Goal: Transaction & Acquisition: Purchase product/service

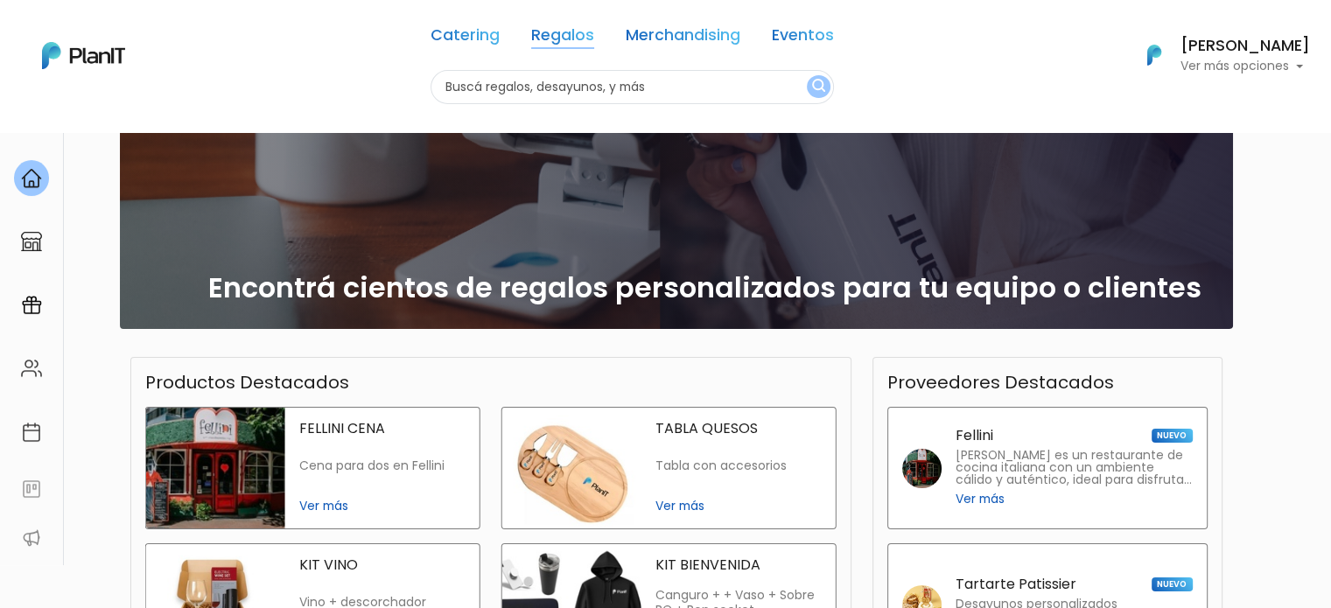
click at [559, 37] on link "Regalos" at bounding box center [562, 38] width 63 height 21
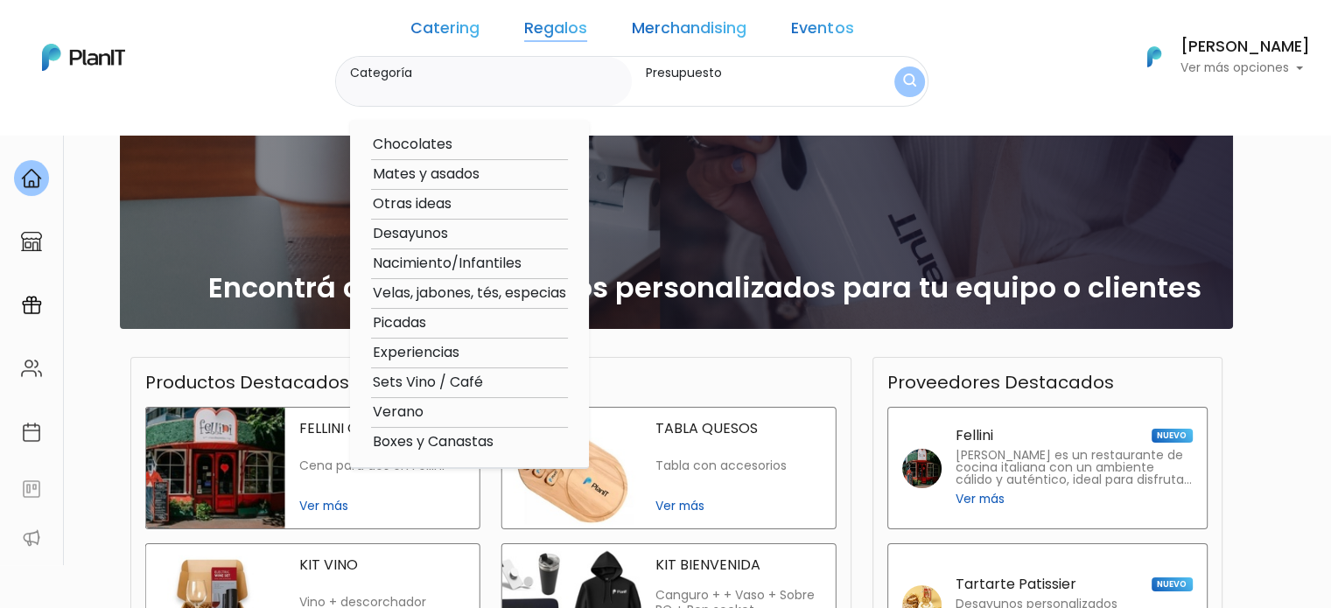
click at [732, 69] on label "Presupuesto" at bounding box center [754, 73] width 216 height 18
click at [732, 81] on input "Presupuesto" at bounding box center [754, 90] width 216 height 18
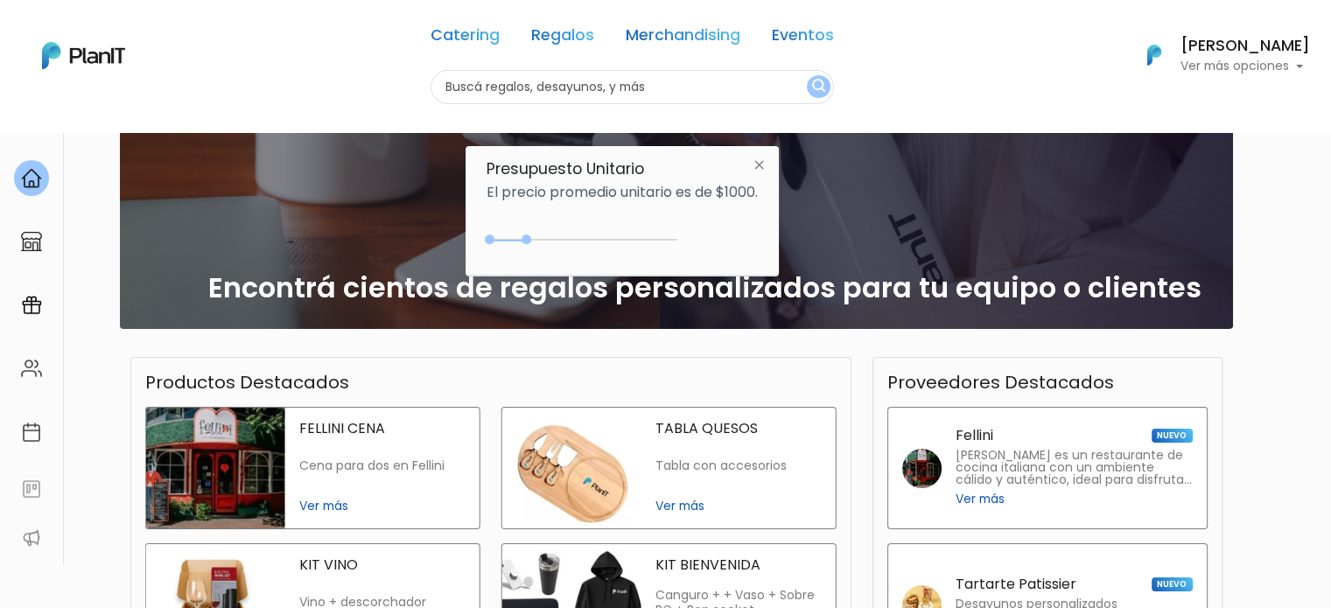
click at [556, 30] on link "Regalos" at bounding box center [562, 38] width 63 height 21
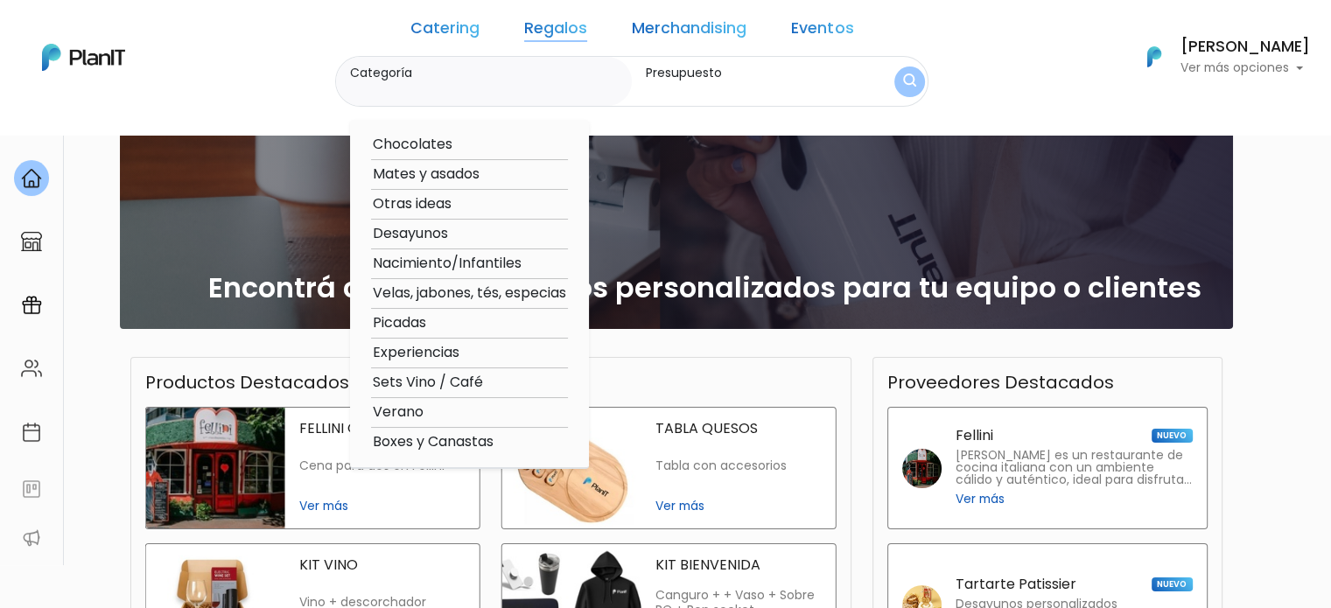
click at [292, 52] on div "Catering Regalos Merchandising Eventos Catering Regalos Merchandising Eventos C…" at bounding box center [665, 57] width 1331 height 100
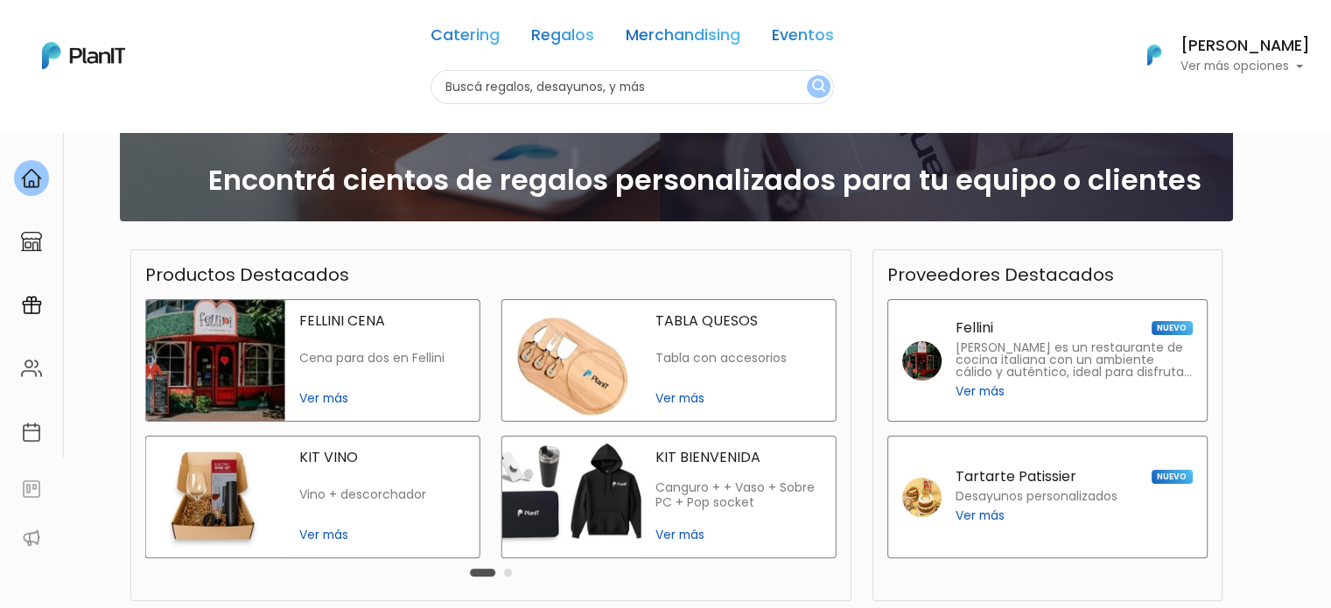
scroll to position [438, 0]
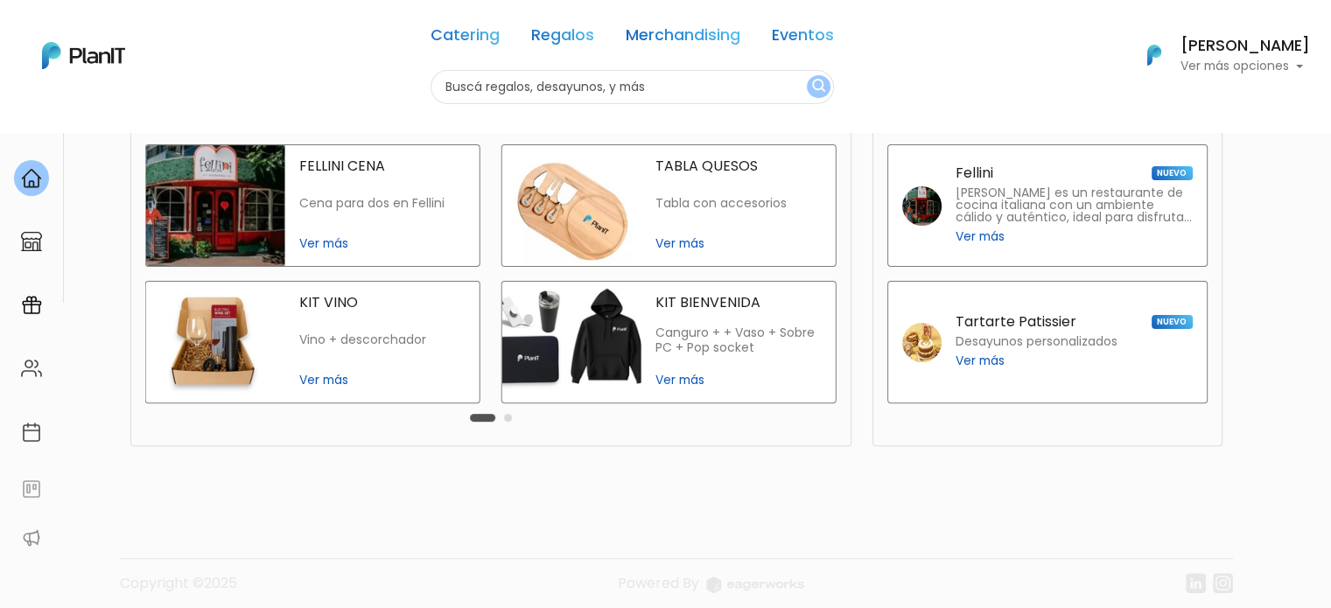
click at [684, 381] on span "Ver más" at bounding box center [739, 380] width 166 height 18
click at [32, 306] on img at bounding box center [31, 305] width 21 height 21
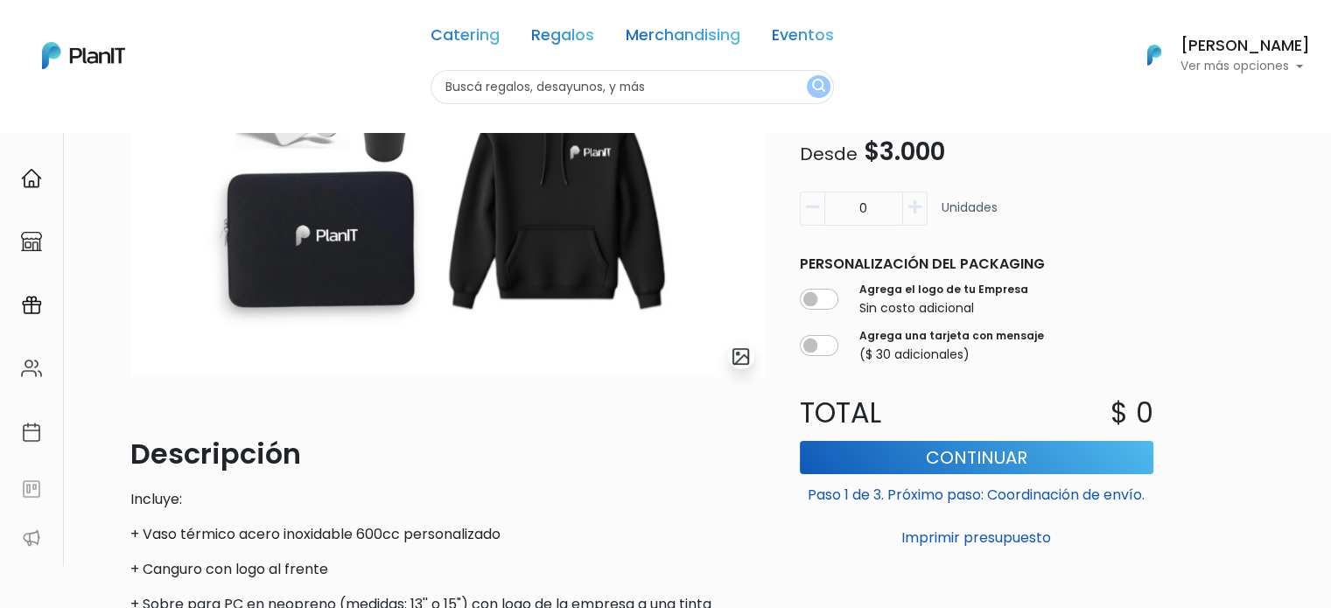
scroll to position [124, 0]
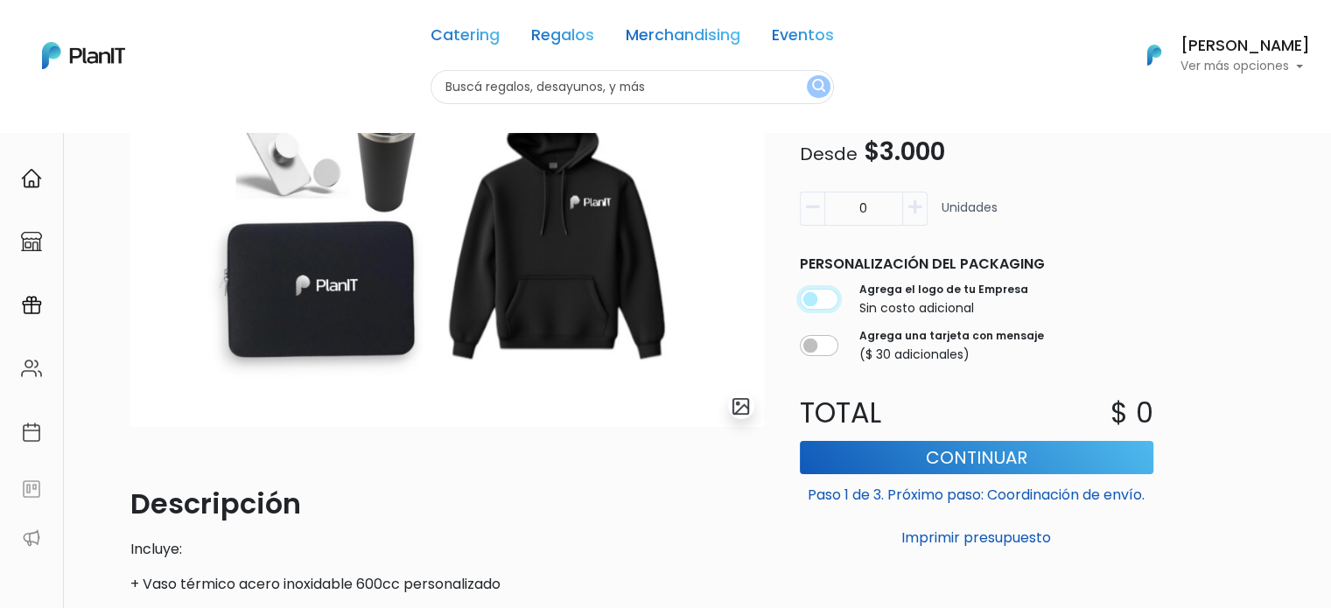
click at [813, 291] on input "checkbox" at bounding box center [819, 300] width 39 height 21
checkbox input "true"
click at [918, 212] on icon "button" at bounding box center [915, 208] width 13 height 16
click at [806, 205] on icon "button" at bounding box center [812, 208] width 13 height 16
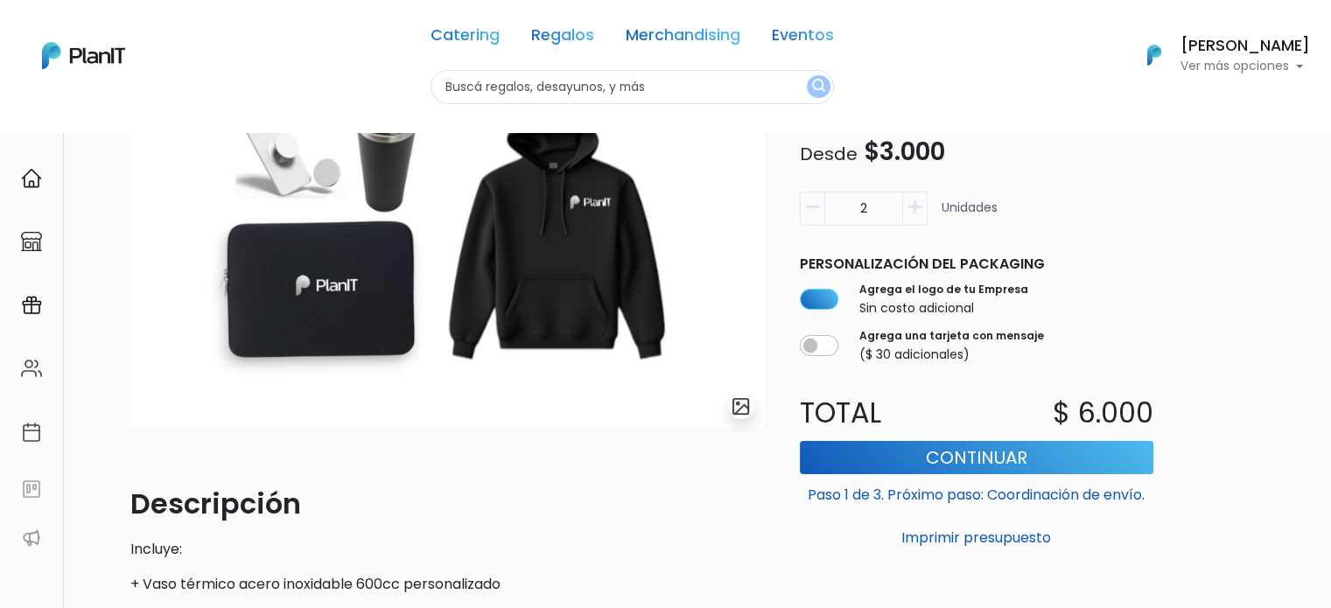
type input "1"
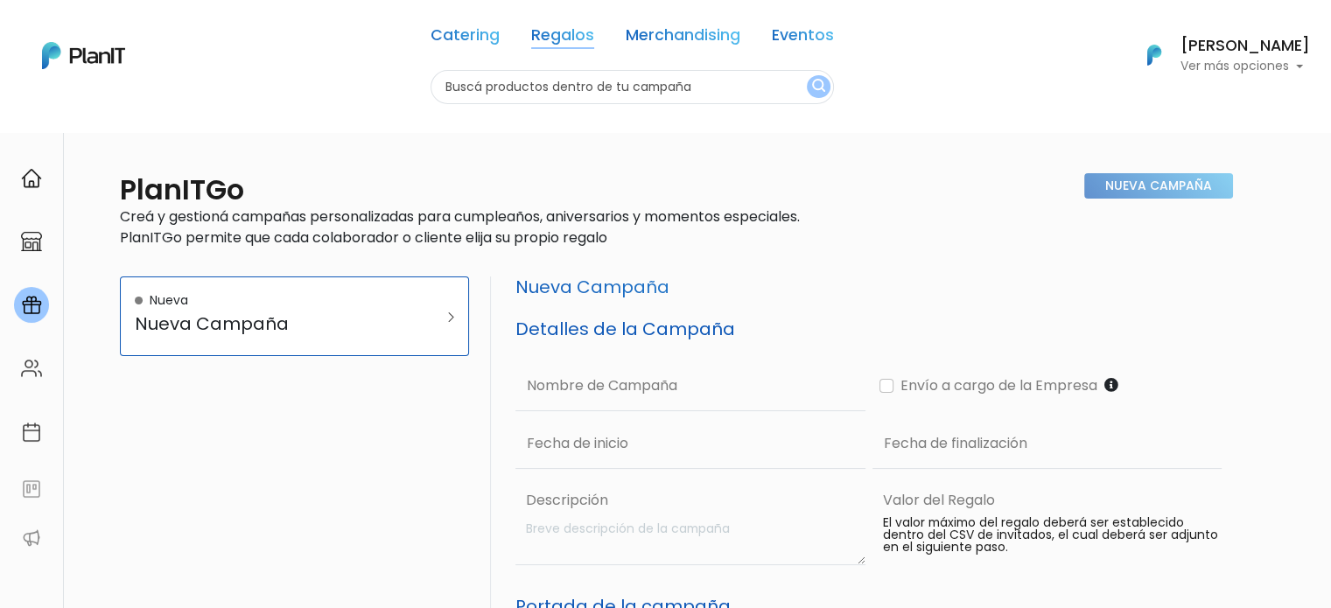
click at [555, 34] on link "Regalos" at bounding box center [562, 38] width 63 height 21
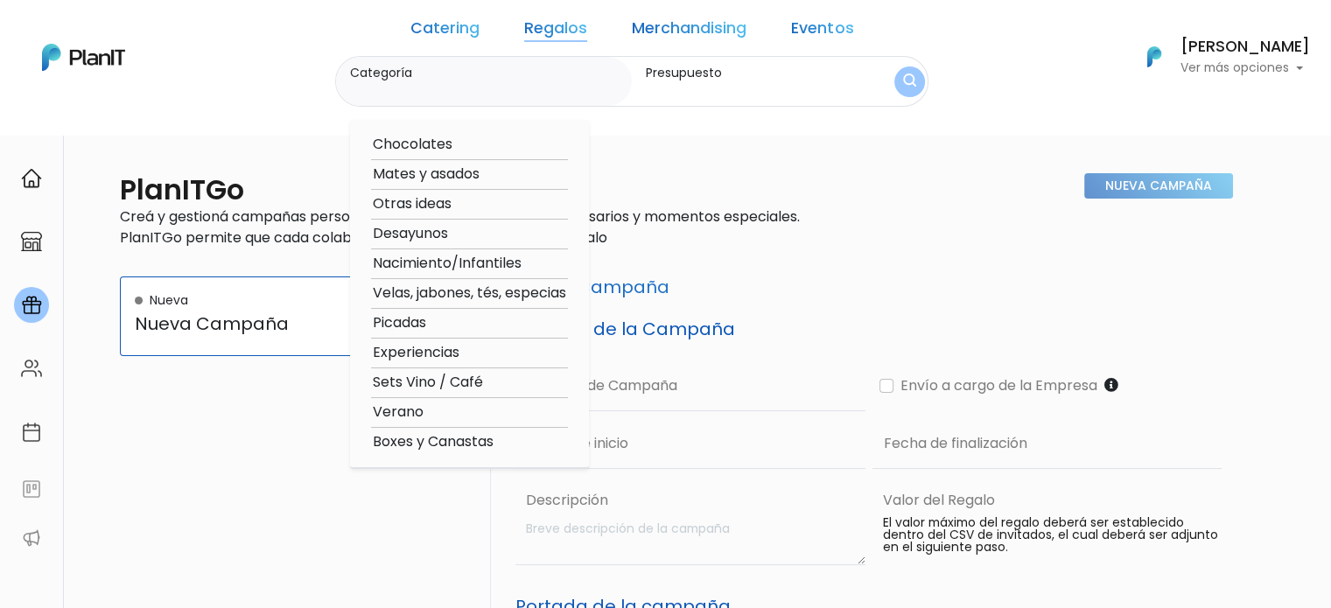
click at [489, 441] on option "Boxes y Canastas" at bounding box center [469, 443] width 197 height 22
type input "Boxes y Canastas"
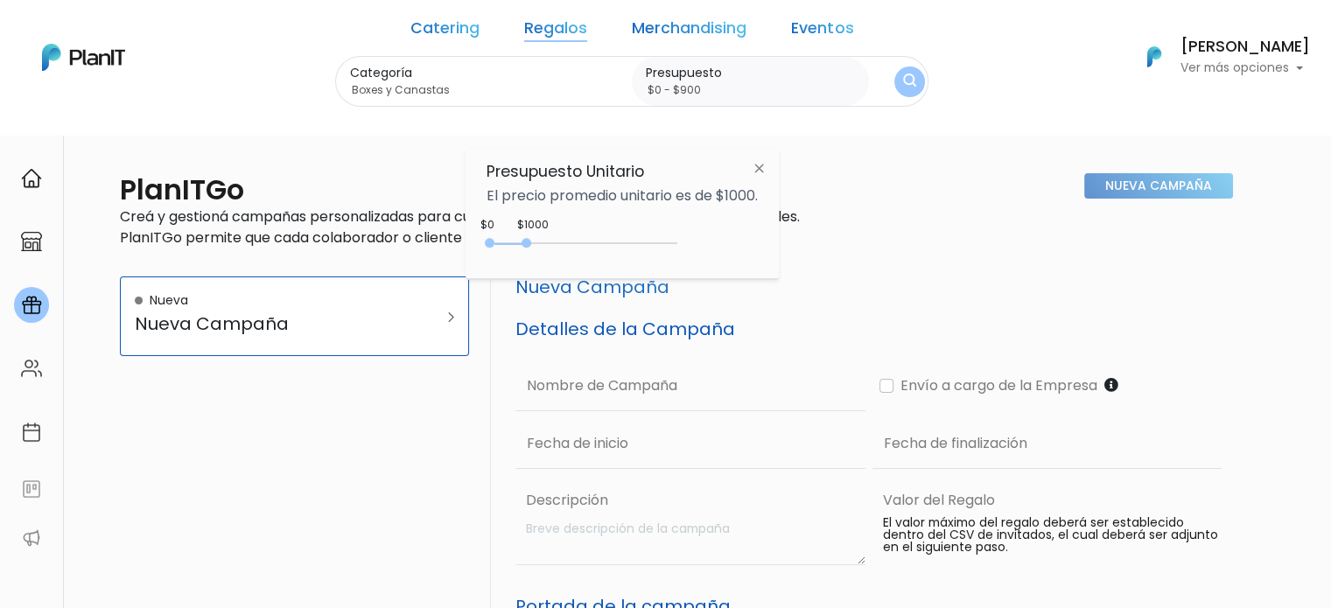
click at [530, 245] on div "0 : 1000 0 1000" at bounding box center [586, 247] width 184 height 18
click at [544, 245] on div "0 : 1150 0 1150" at bounding box center [586, 247] width 184 height 18
type input "$0 - $2000"
click at [567, 249] on div "0 : 2000 0 2000" at bounding box center [586, 247] width 184 height 18
click at [903, 79] on img "submit" at bounding box center [909, 82] width 13 height 17
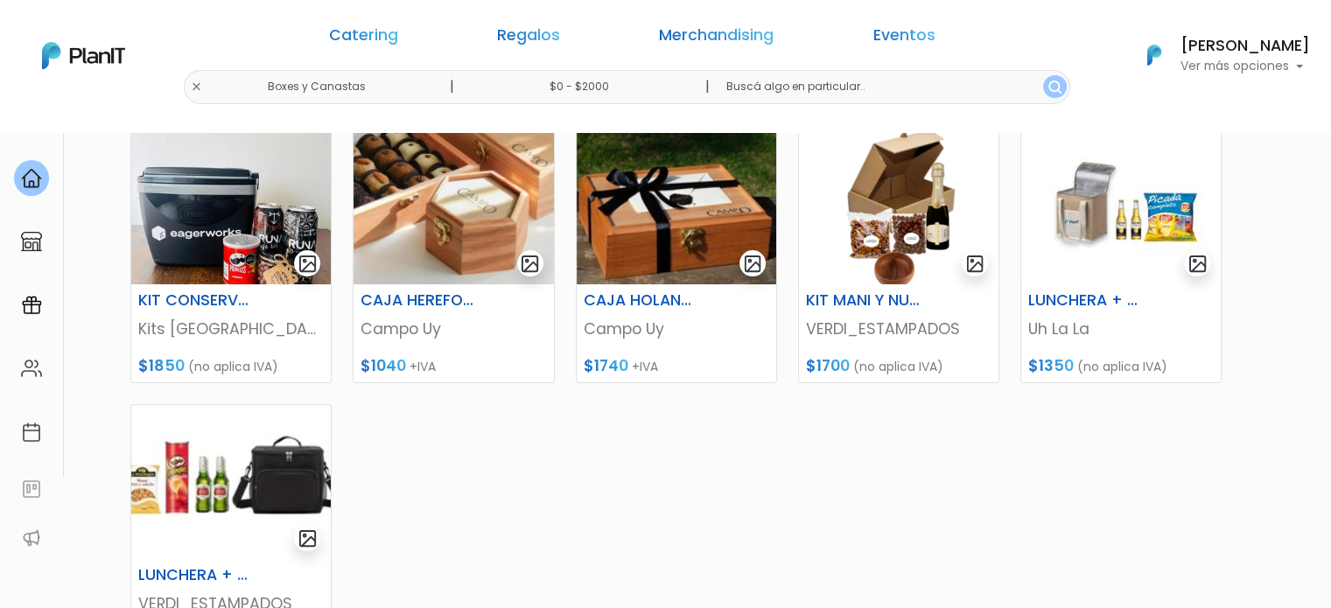
scroll to position [350, 0]
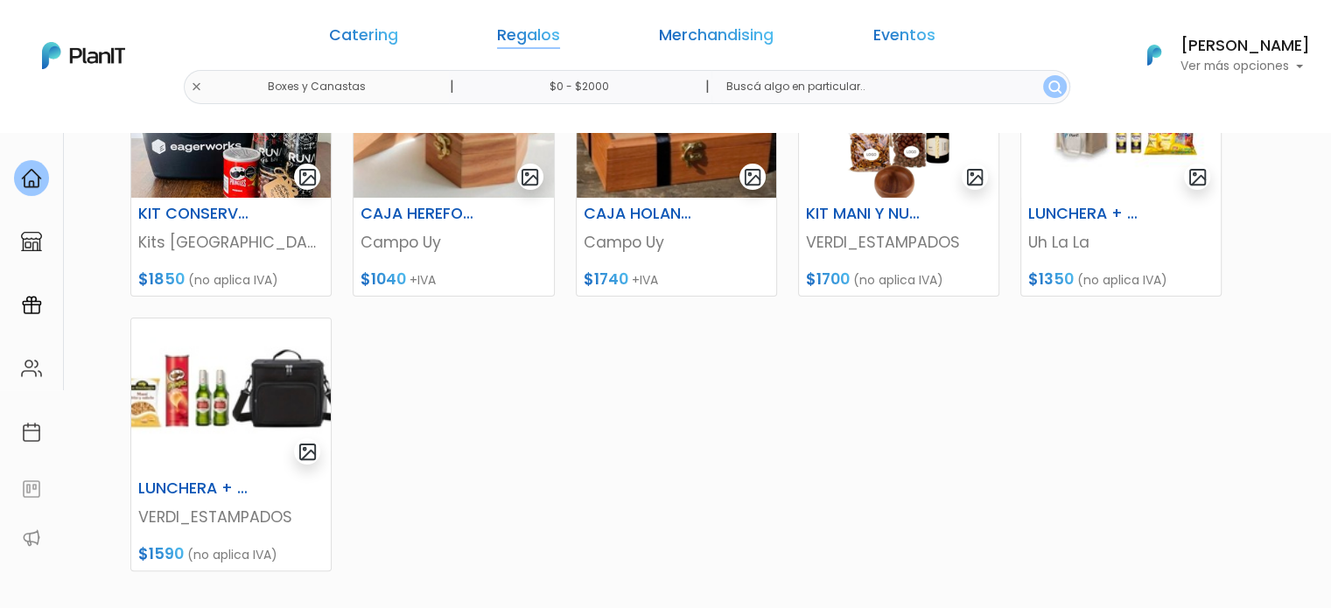
click at [544, 31] on link "Regalos" at bounding box center [528, 38] width 63 height 21
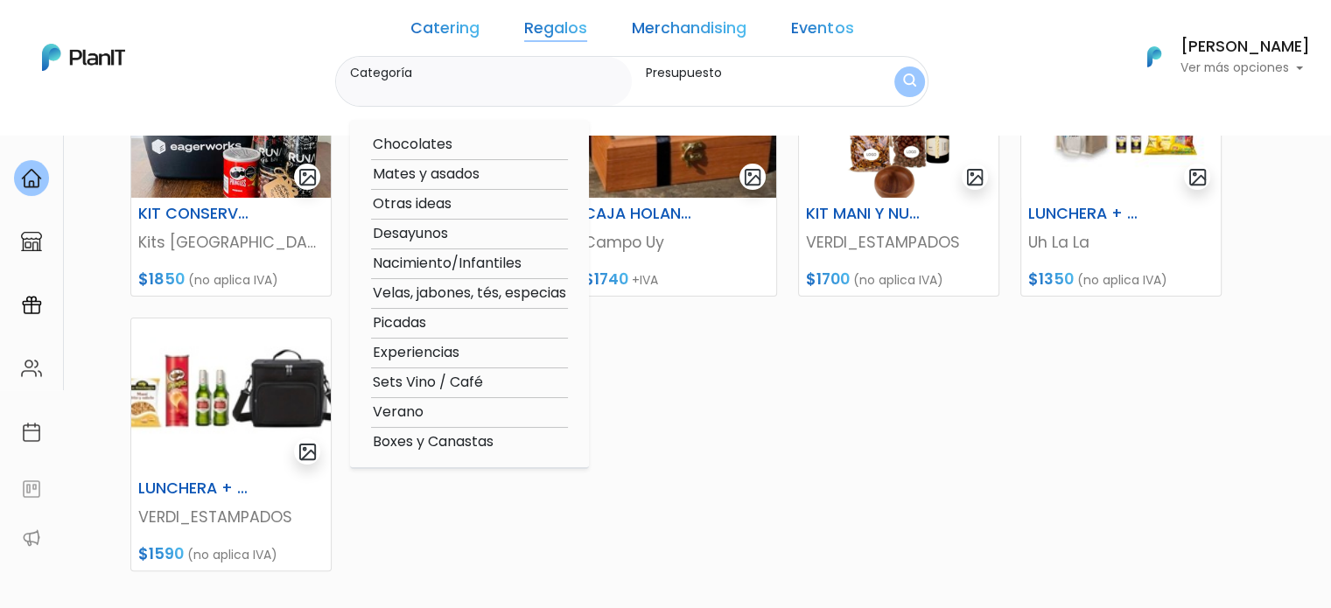
click at [438, 413] on option "Verano" at bounding box center [469, 413] width 197 height 22
type input "Verano"
type input "$0 - $2000"
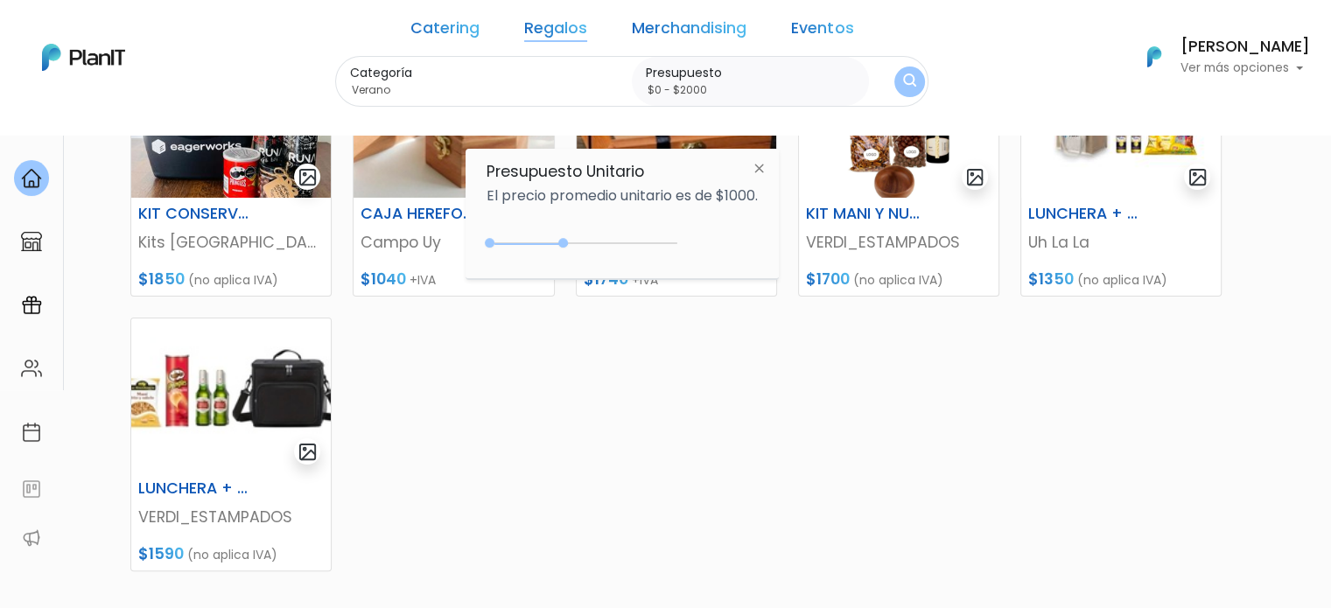
click at [903, 75] on img "submit" at bounding box center [909, 82] width 13 height 17
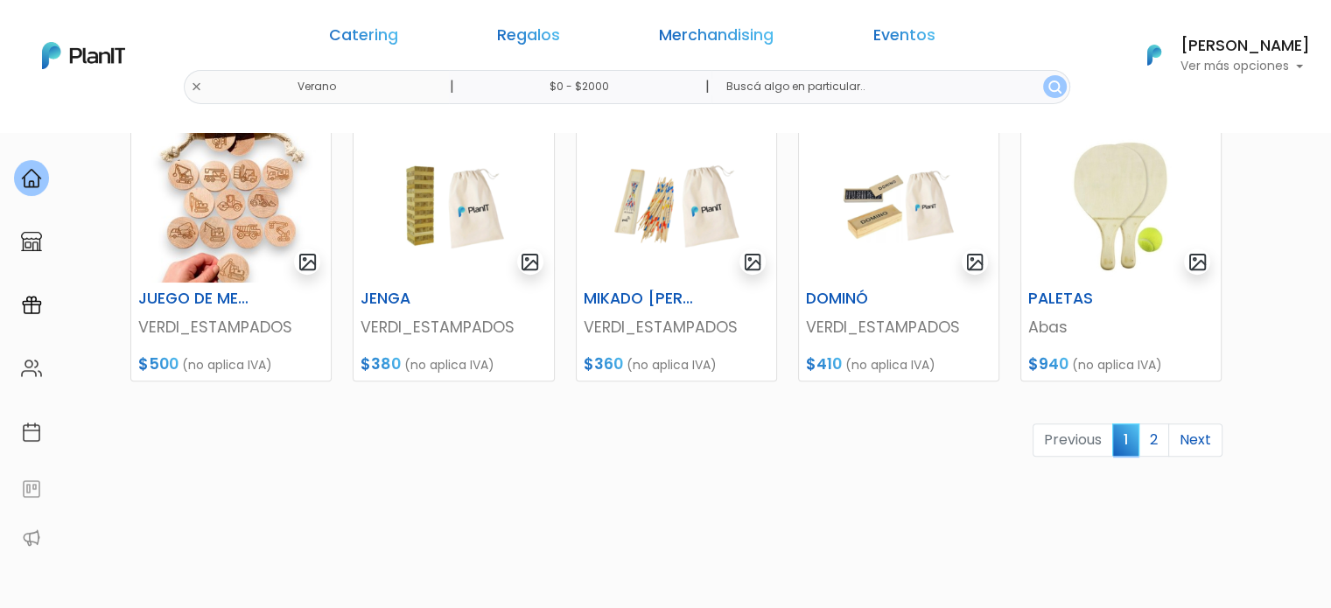
scroll to position [922, 0]
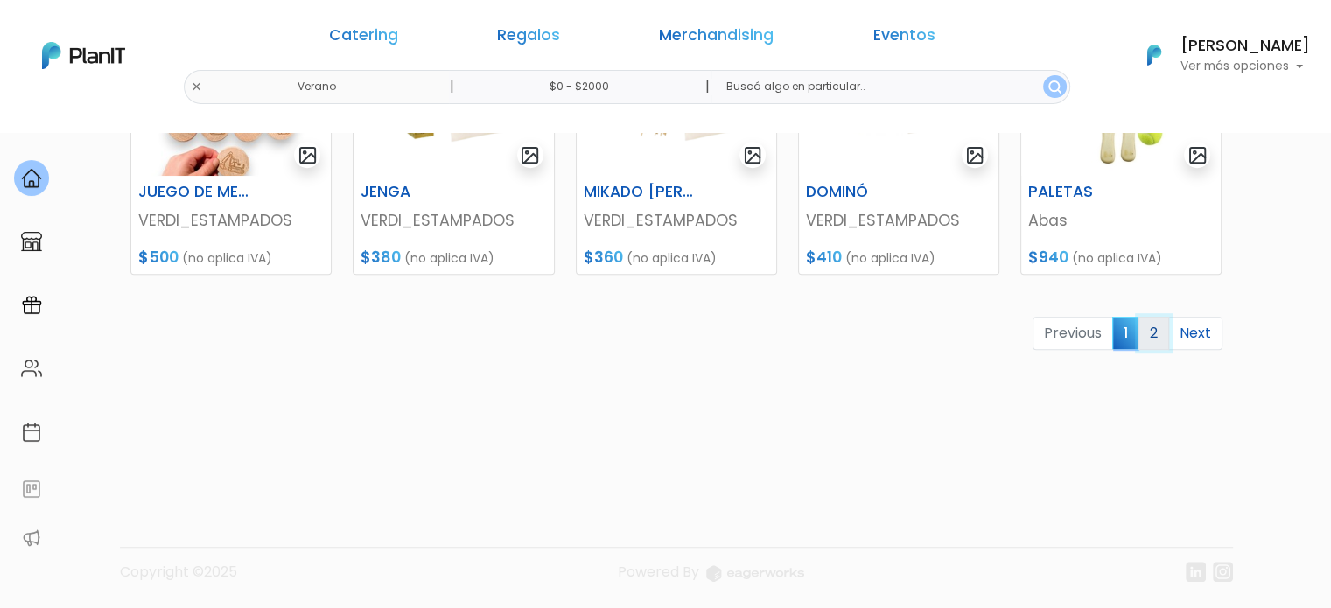
click at [1160, 327] on link "2" at bounding box center [1154, 333] width 31 height 33
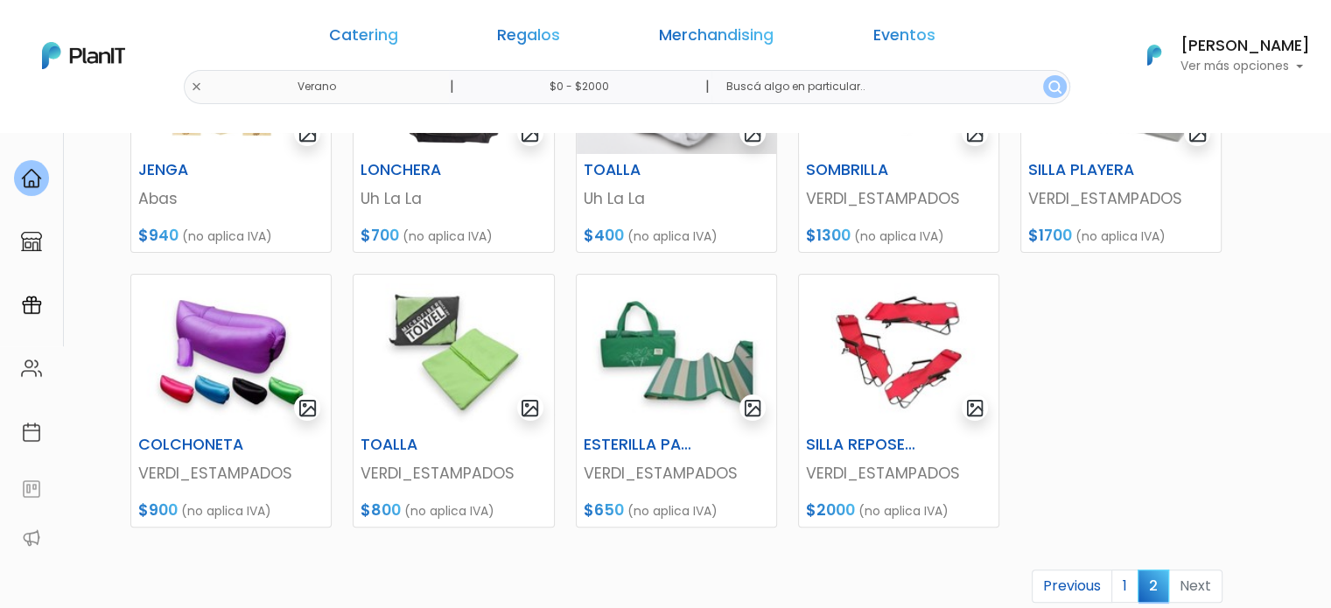
scroll to position [438, 0]
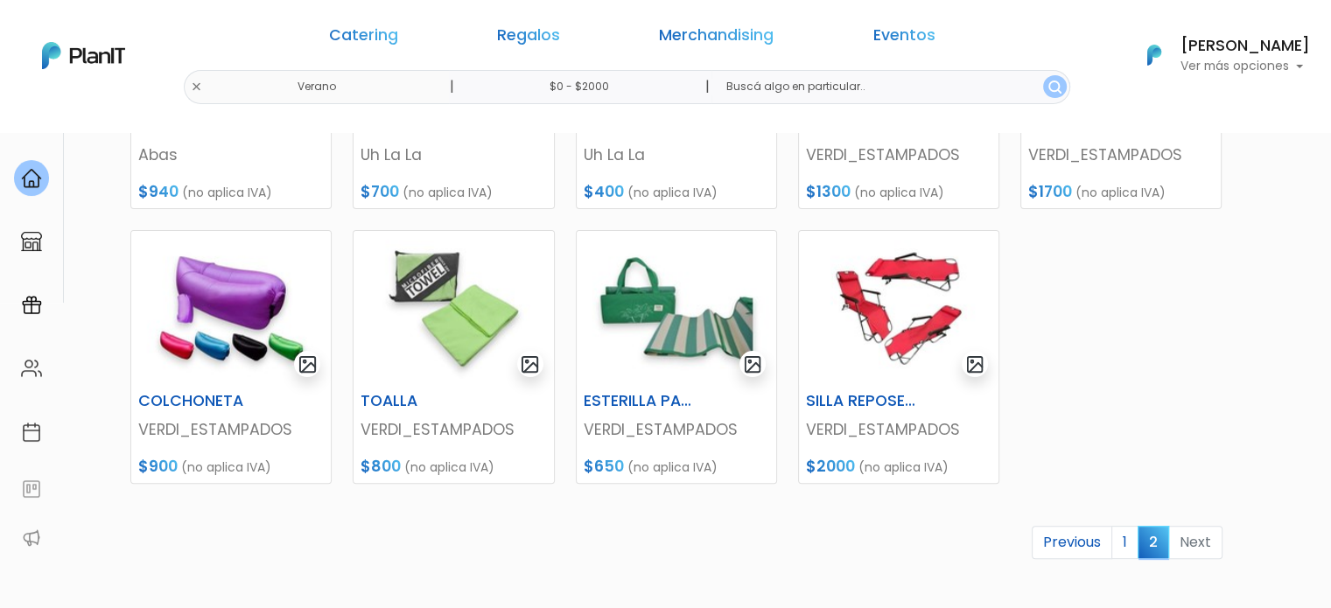
drag, startPoint x: 1243, startPoint y: 355, endPoint x: 1257, endPoint y: 370, distance: 21.1
click at [1257, 370] on section "24 resultados Regalos Verano Hay 24 opciones Conservadoras / Bolsos Kit verano …" at bounding box center [665, 183] width 1331 height 979
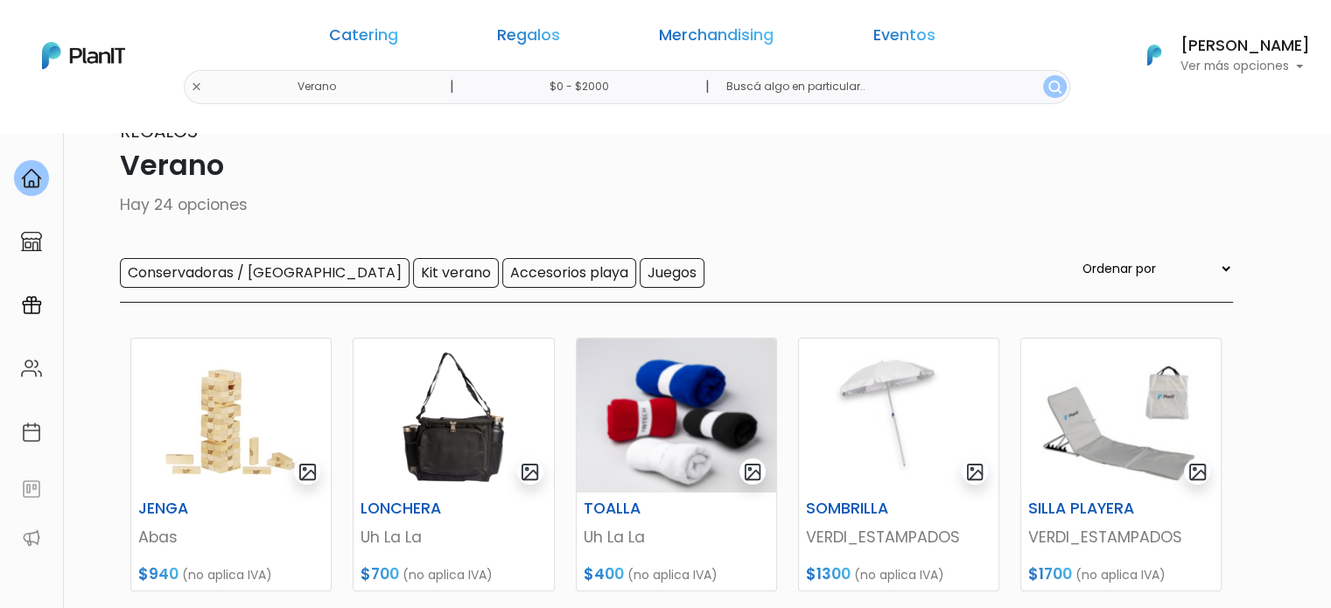
scroll to position [0, 0]
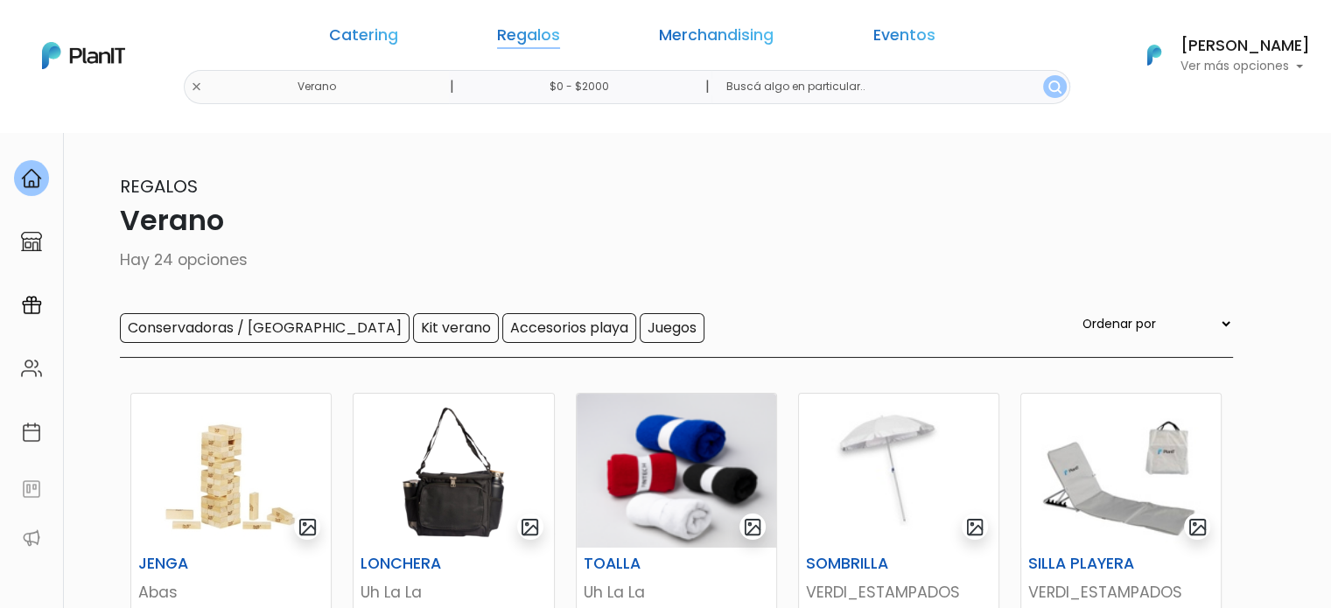
click at [546, 40] on link "Regalos" at bounding box center [528, 38] width 63 height 21
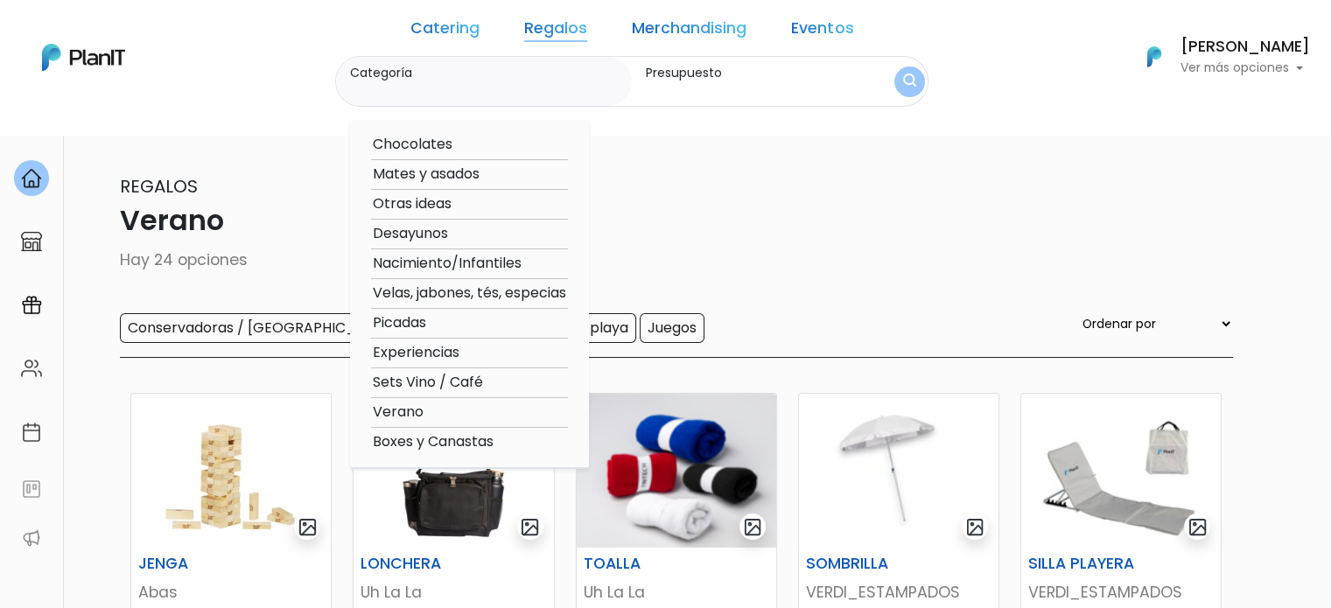
click at [462, 201] on option "Otras ideas" at bounding box center [469, 204] width 197 height 22
type input "Otras ideas"
type input "$0 - $2000"
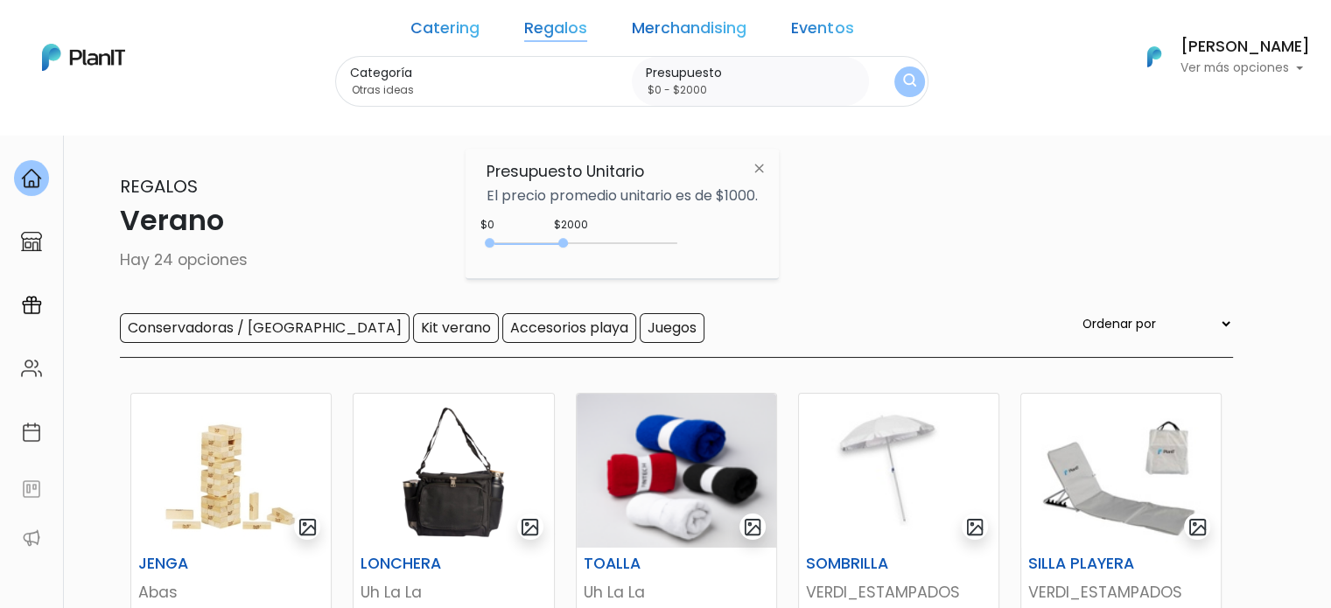
click at [903, 75] on img "submit" at bounding box center [909, 82] width 13 height 17
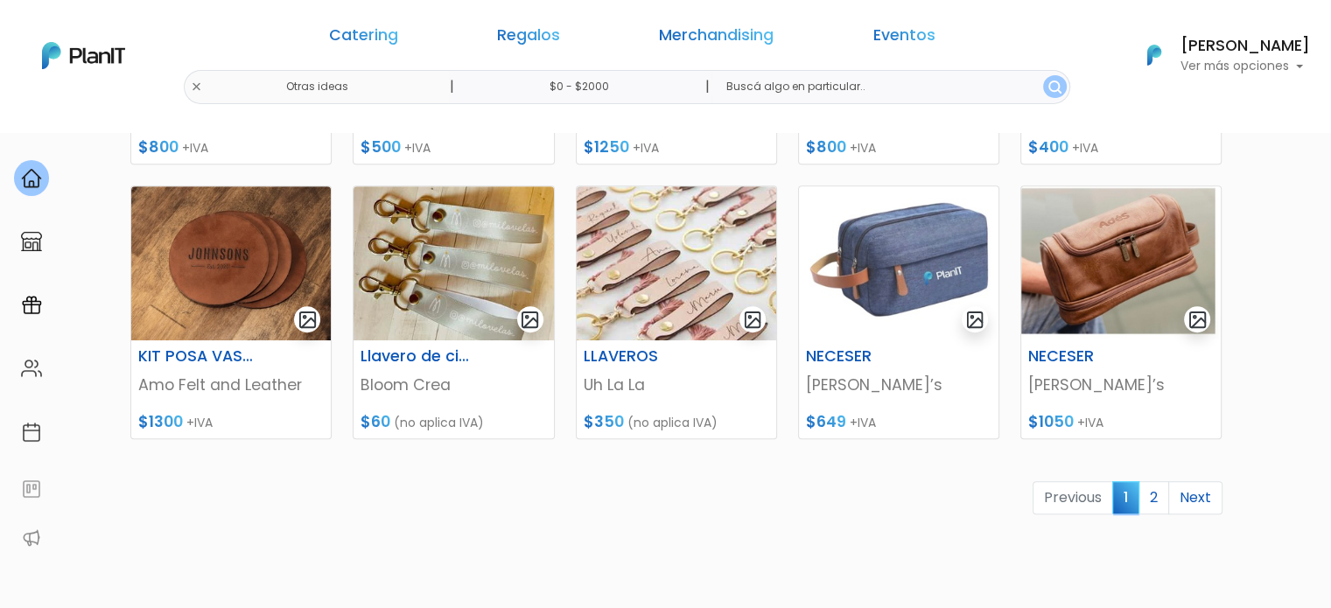
scroll to position [788, 0]
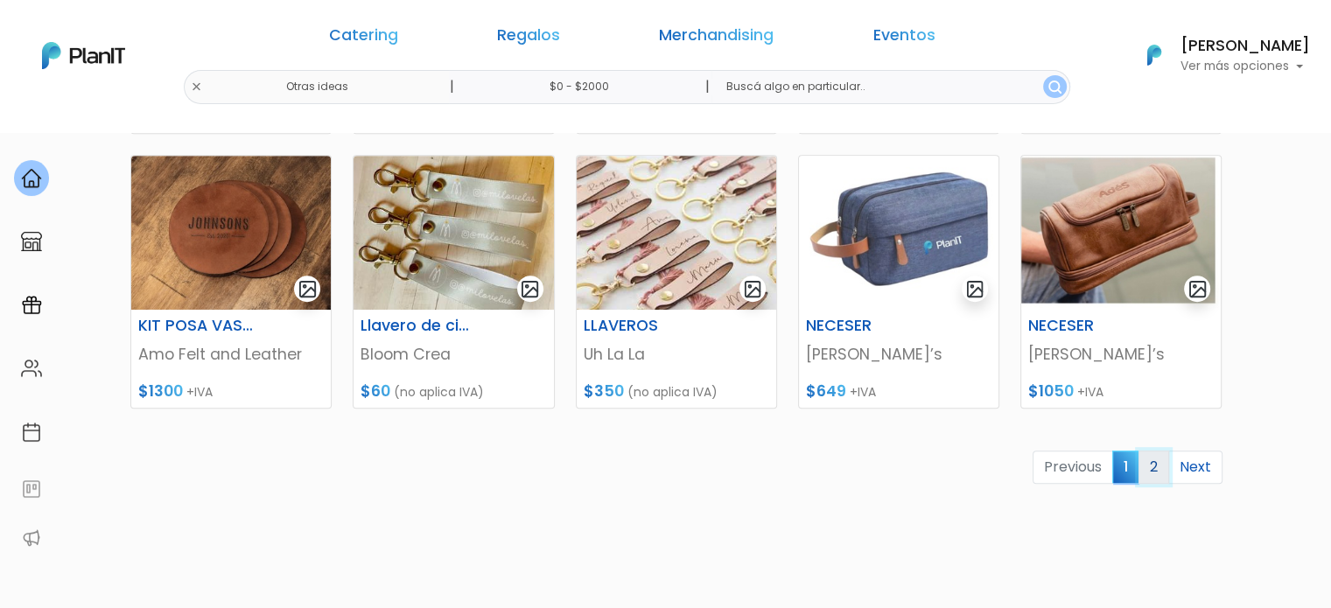
drag, startPoint x: 1108, startPoint y: 272, endPoint x: 1152, endPoint y: 463, distance: 195.8
click at [1152, 463] on link "2" at bounding box center [1154, 467] width 31 height 33
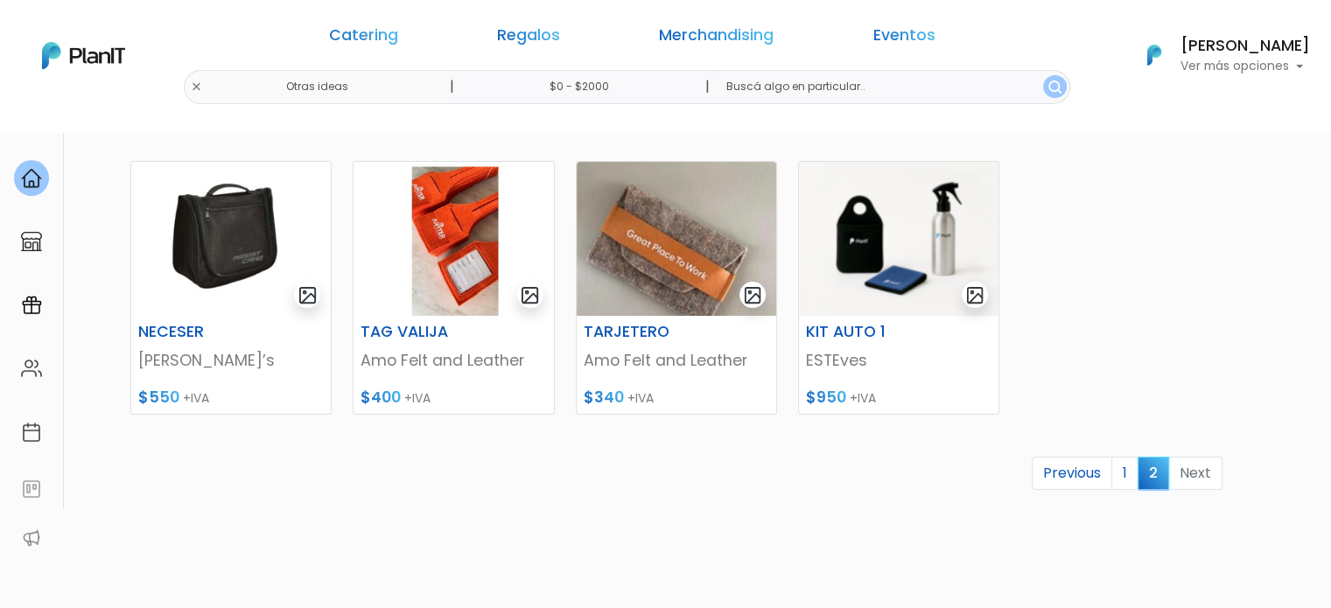
scroll to position [263, 0]
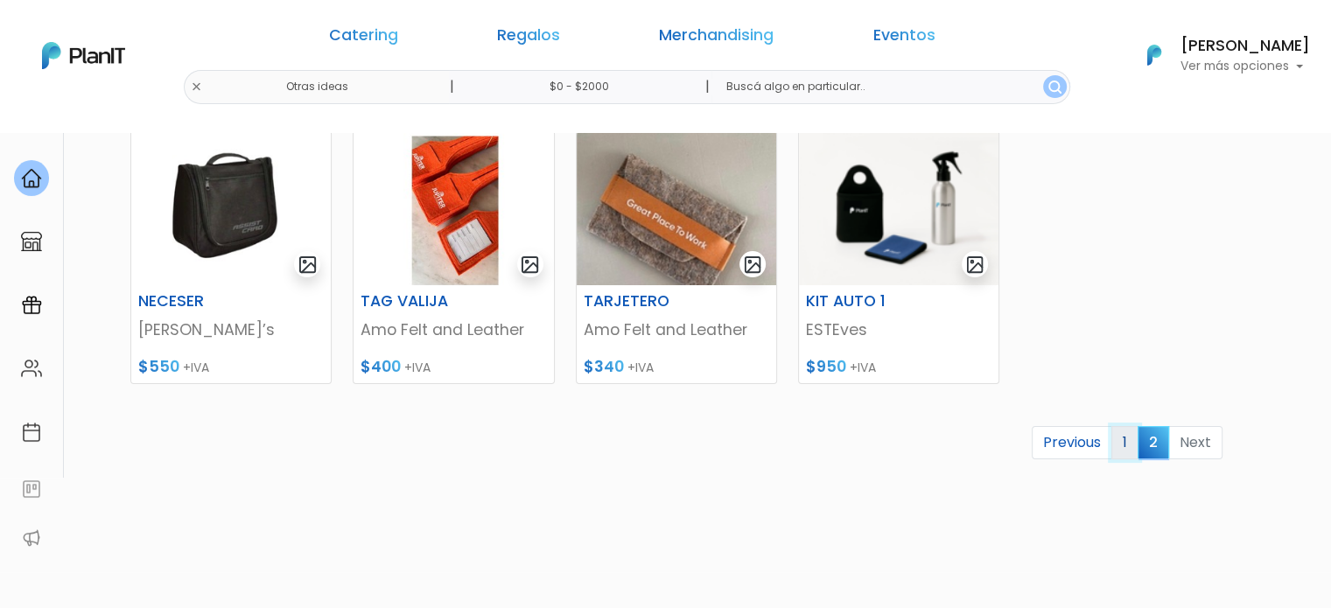
click at [1122, 438] on link "1" at bounding box center [1125, 442] width 27 height 33
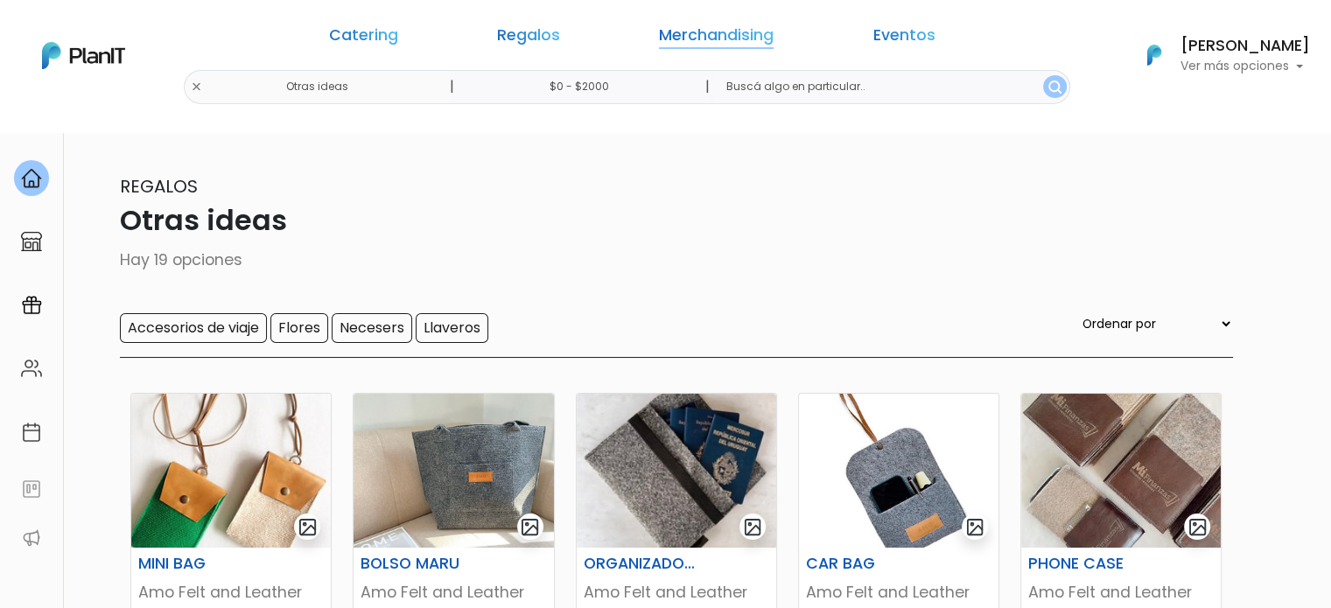
click at [712, 36] on link "Merchandising" at bounding box center [716, 38] width 115 height 21
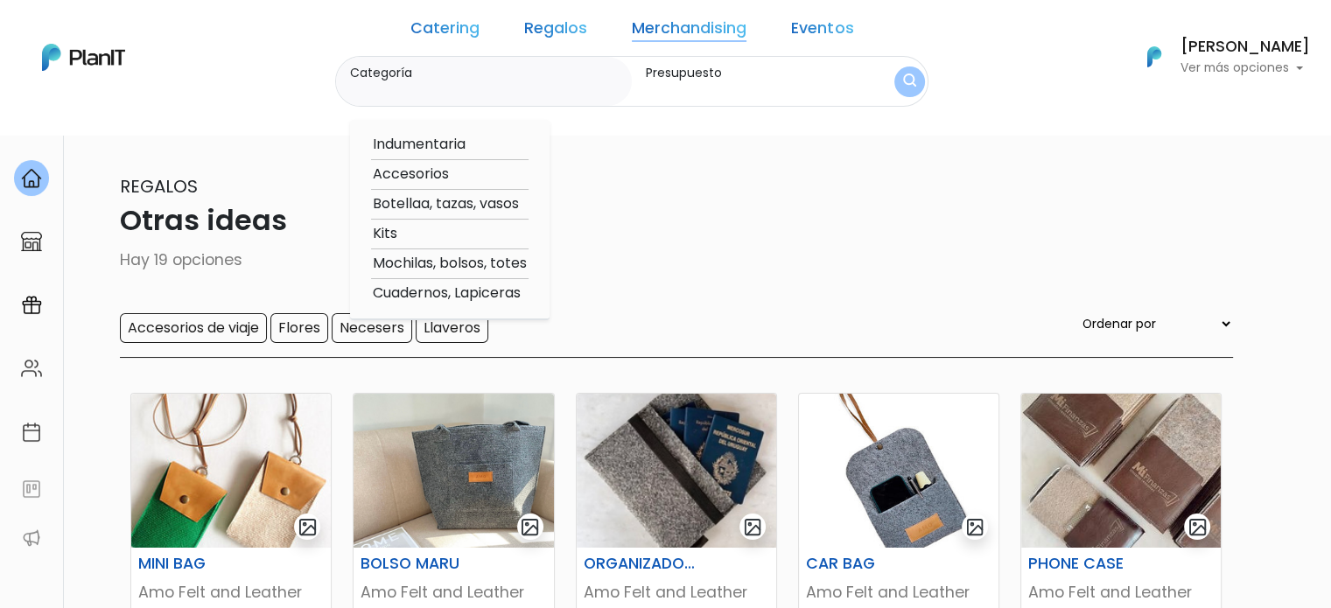
click at [488, 293] on option "Cuadernos, Lapiceras" at bounding box center [450, 294] width 158 height 22
type input "Cuadernos, Lapiceras"
type input "$0 - $2000"
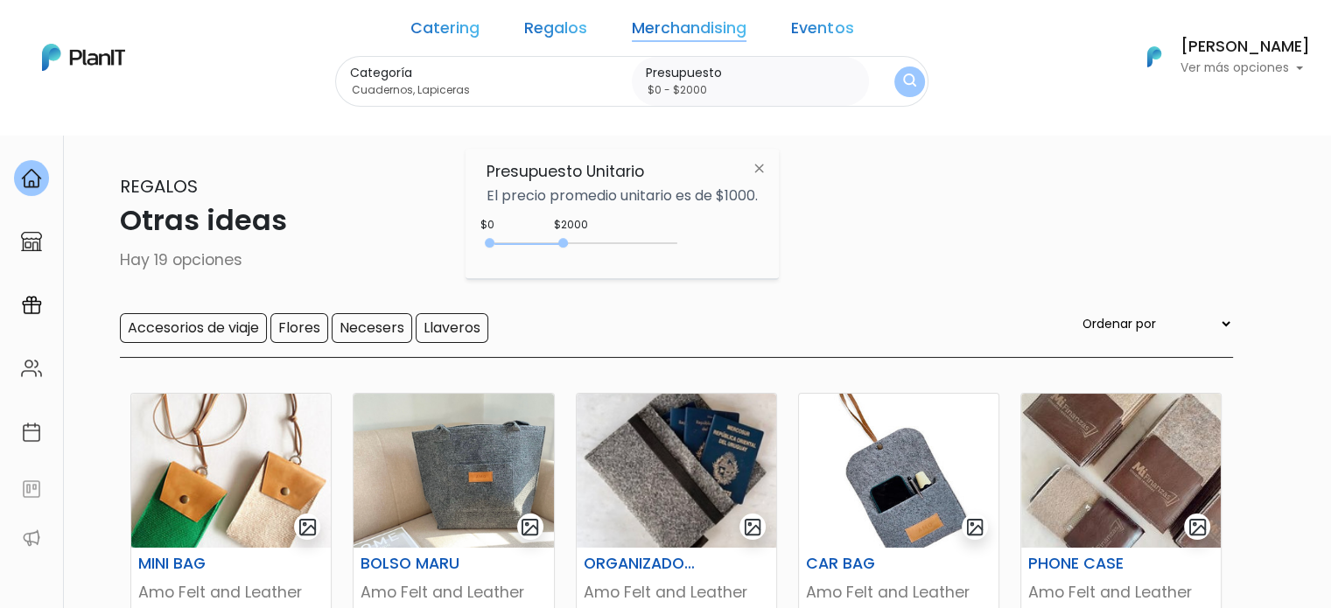
click at [903, 81] on img "submit" at bounding box center [909, 82] width 13 height 17
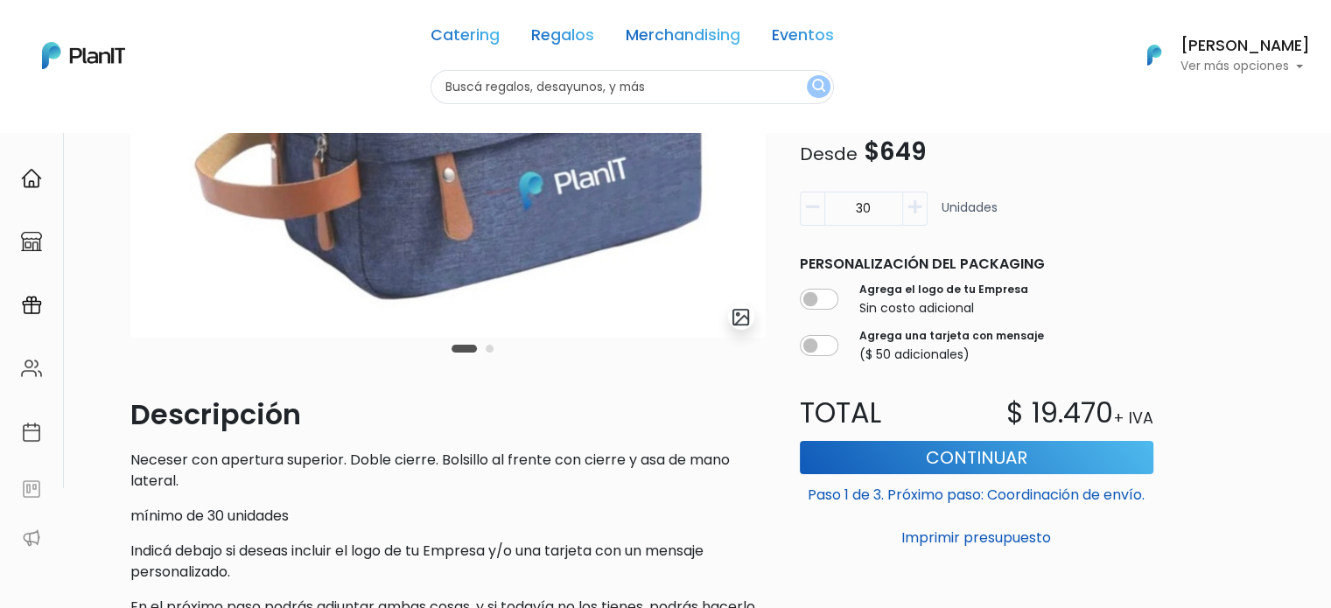
scroll to position [263, 0]
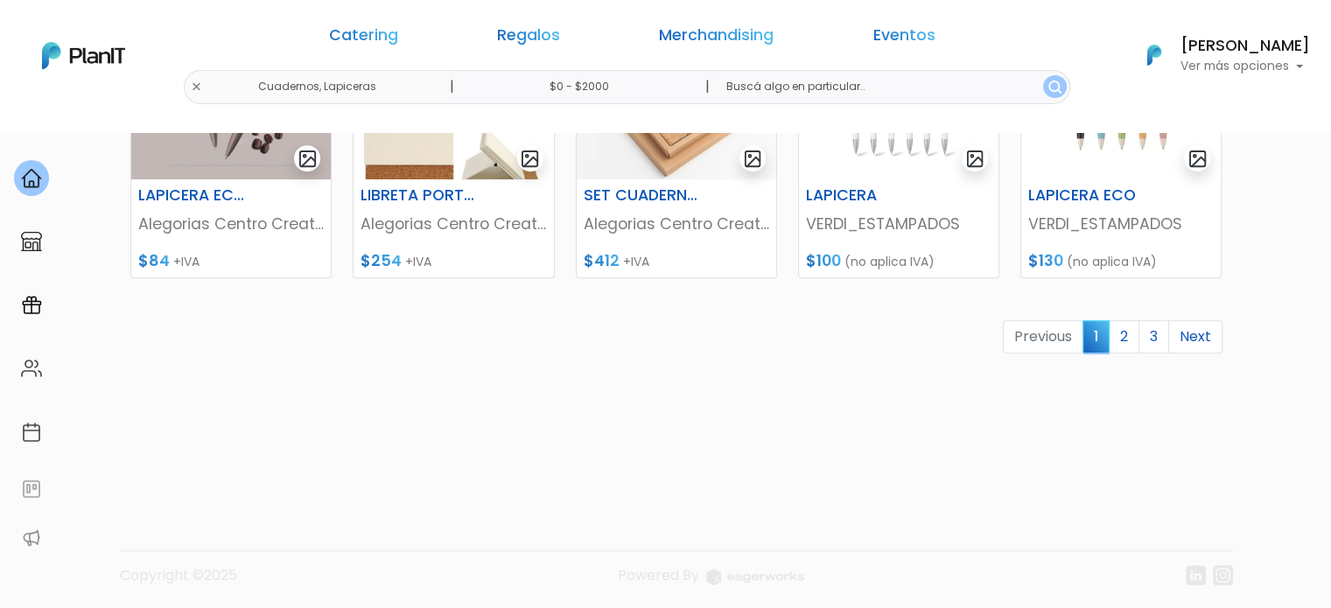
scroll to position [922, 0]
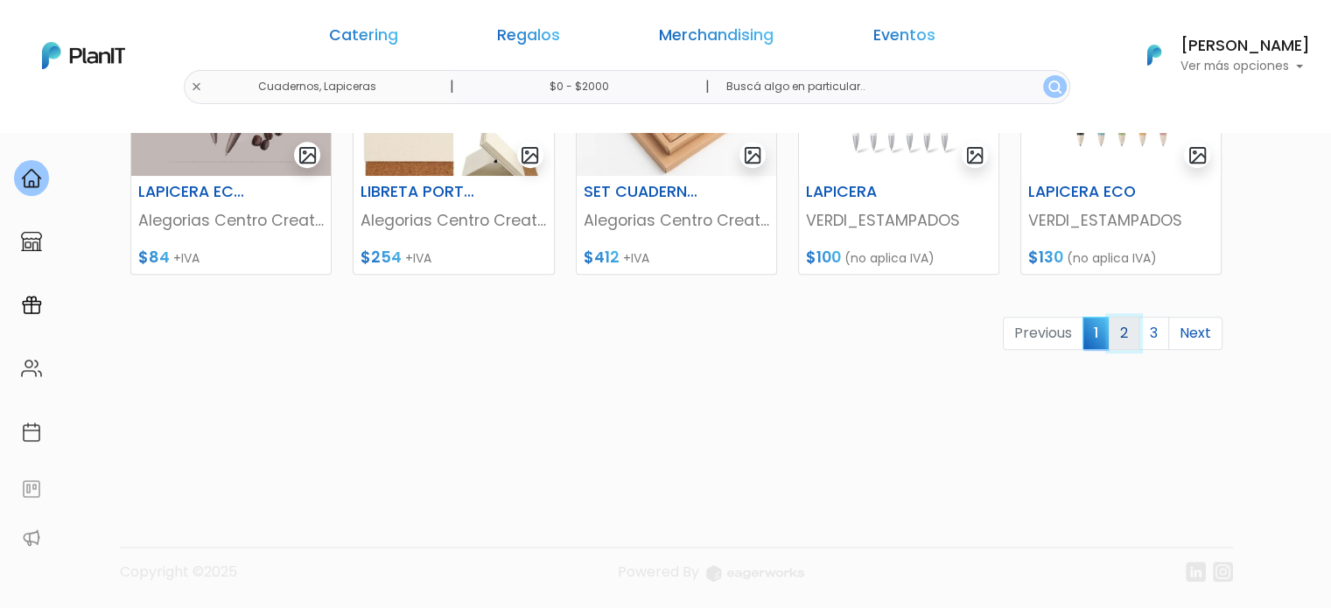
click at [1128, 332] on link "2" at bounding box center [1124, 333] width 31 height 33
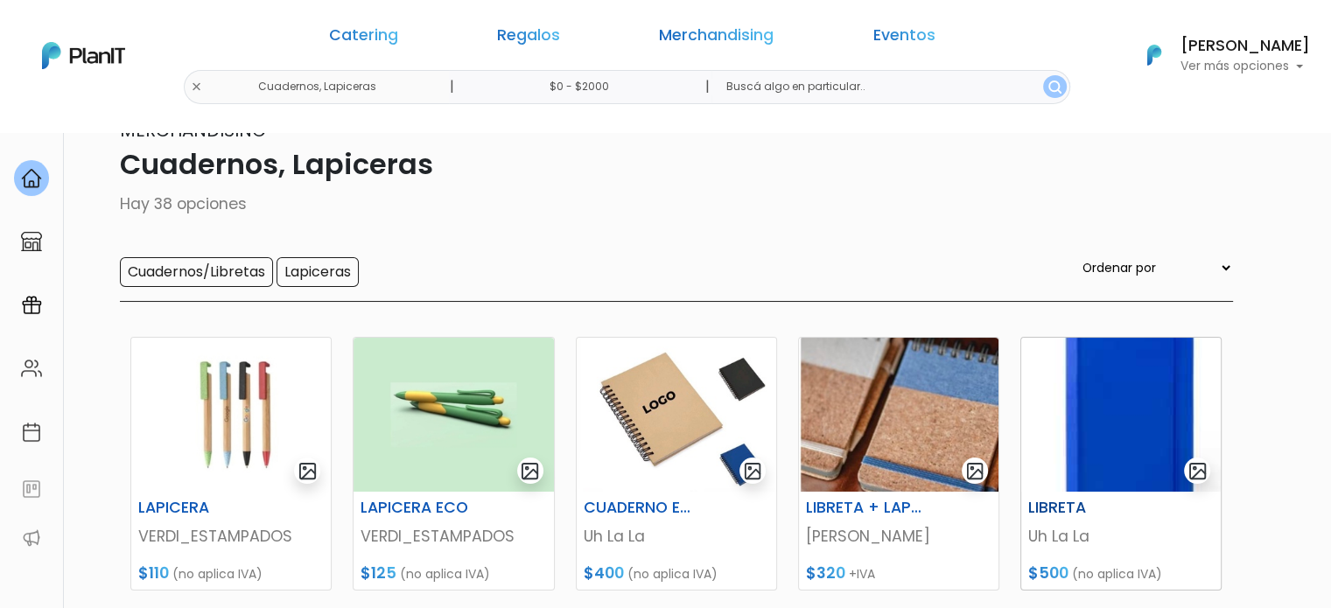
scroll to position [88, 0]
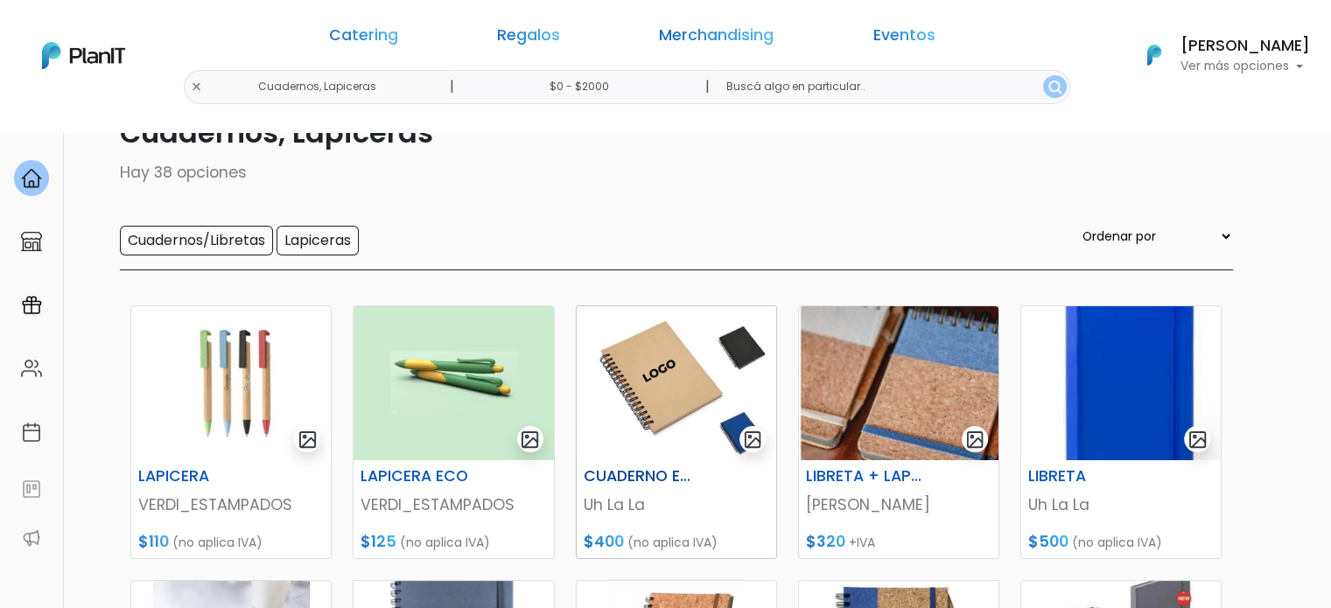
click at [743, 438] on img "submit" at bounding box center [753, 440] width 20 height 20
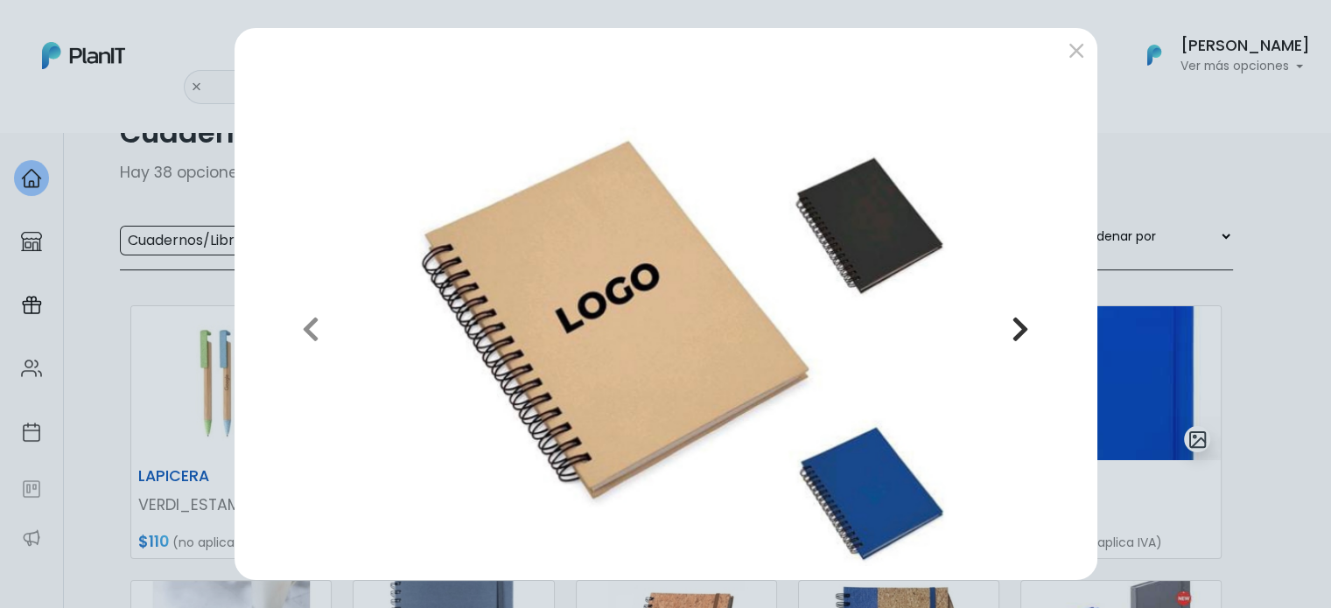
click at [1019, 325] on icon "button" at bounding box center [1021, 329] width 18 height 28
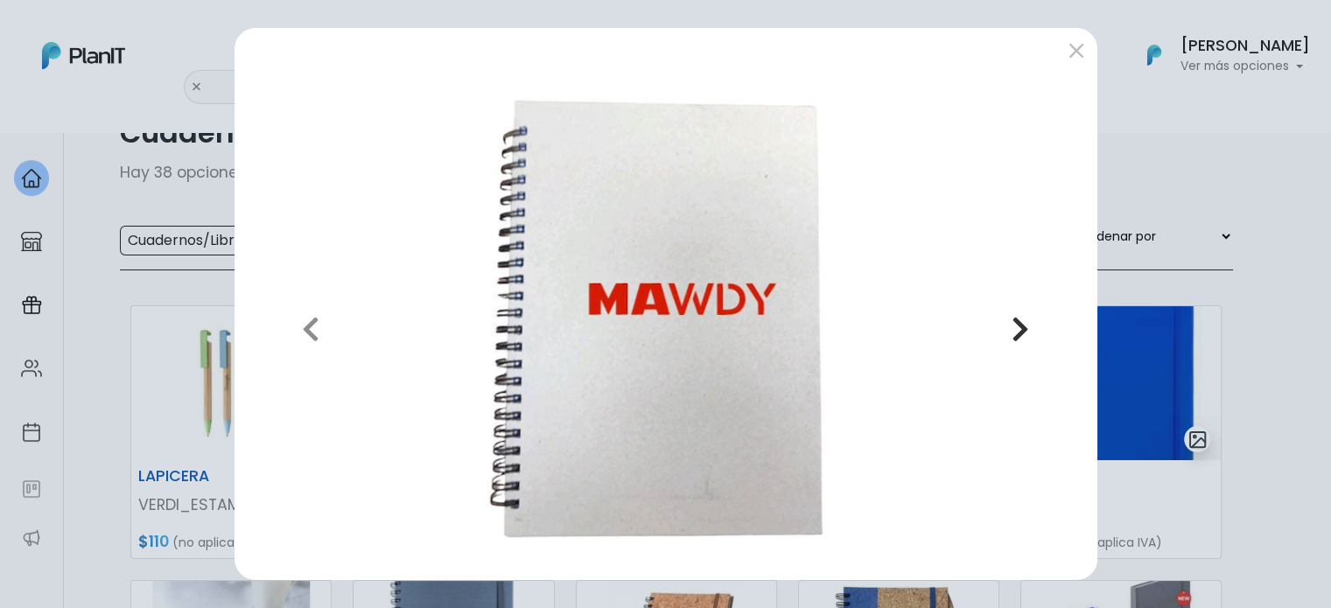
click at [1019, 325] on icon "button" at bounding box center [1021, 329] width 18 height 28
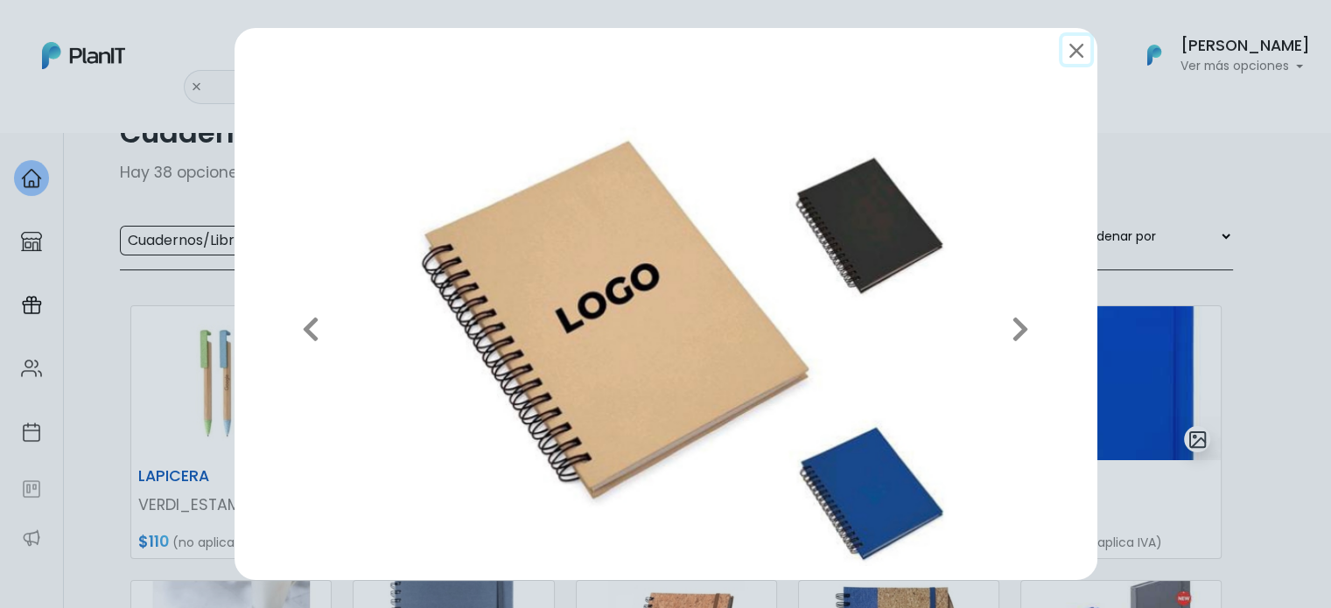
click at [1071, 41] on button "submit" at bounding box center [1077, 50] width 28 height 28
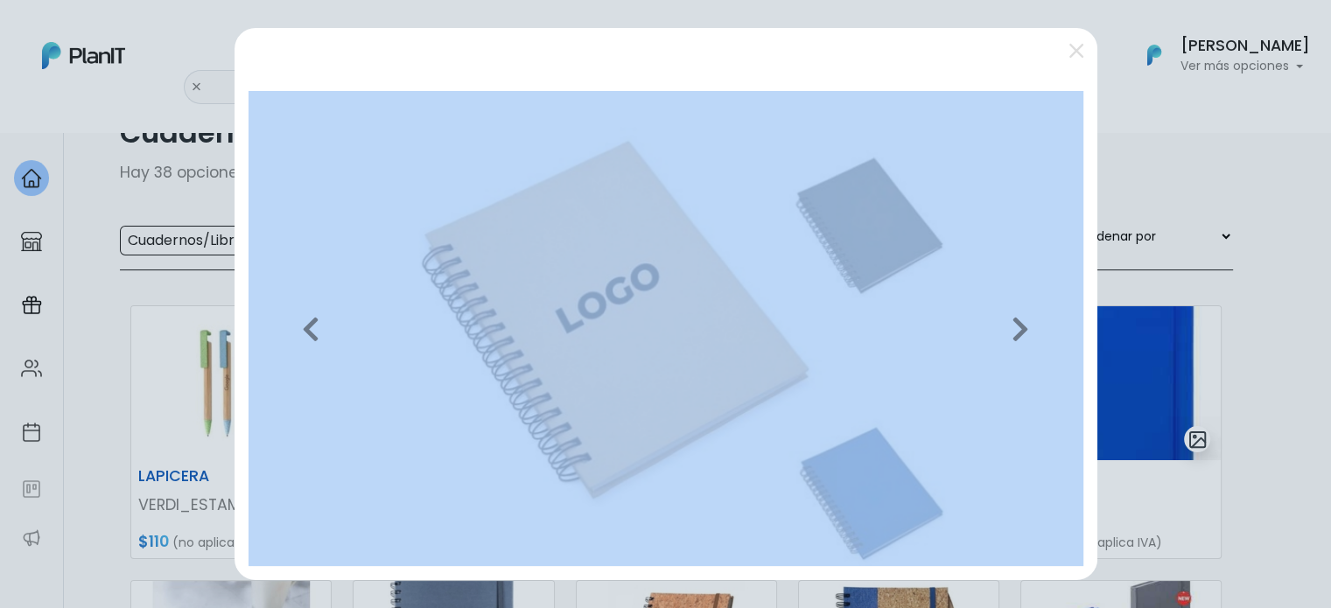
click at [1071, 41] on div at bounding box center [666, 52] width 863 height 49
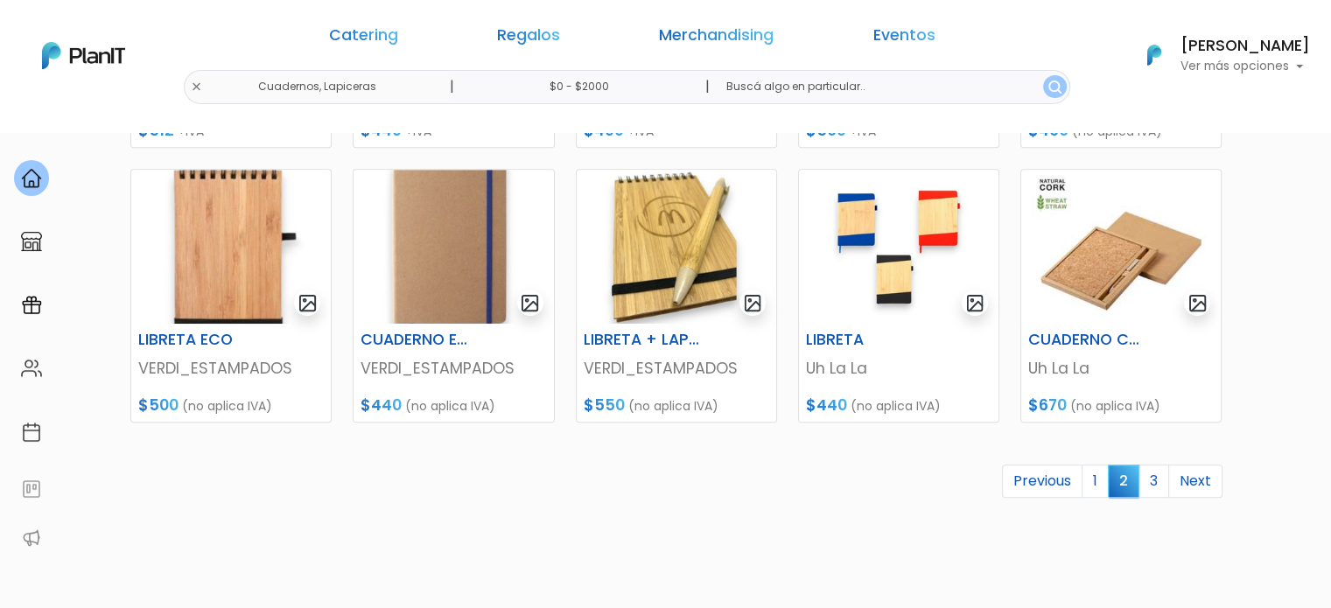
scroll to position [875, 0]
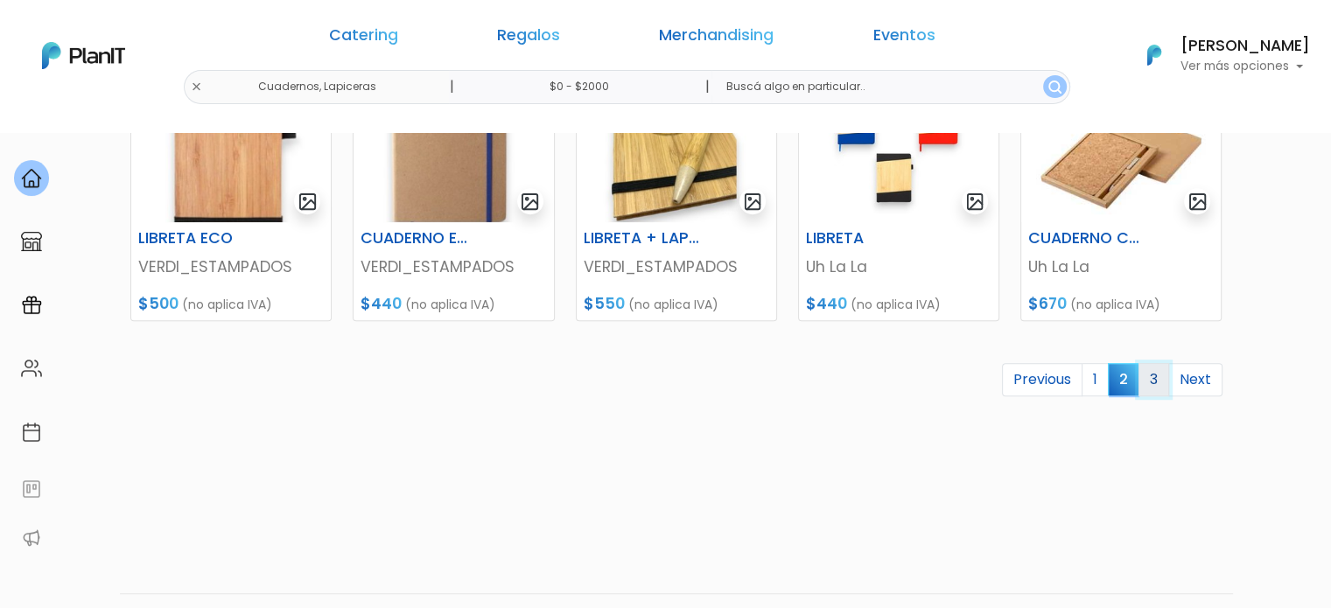
click at [1159, 370] on link "3" at bounding box center [1154, 379] width 31 height 33
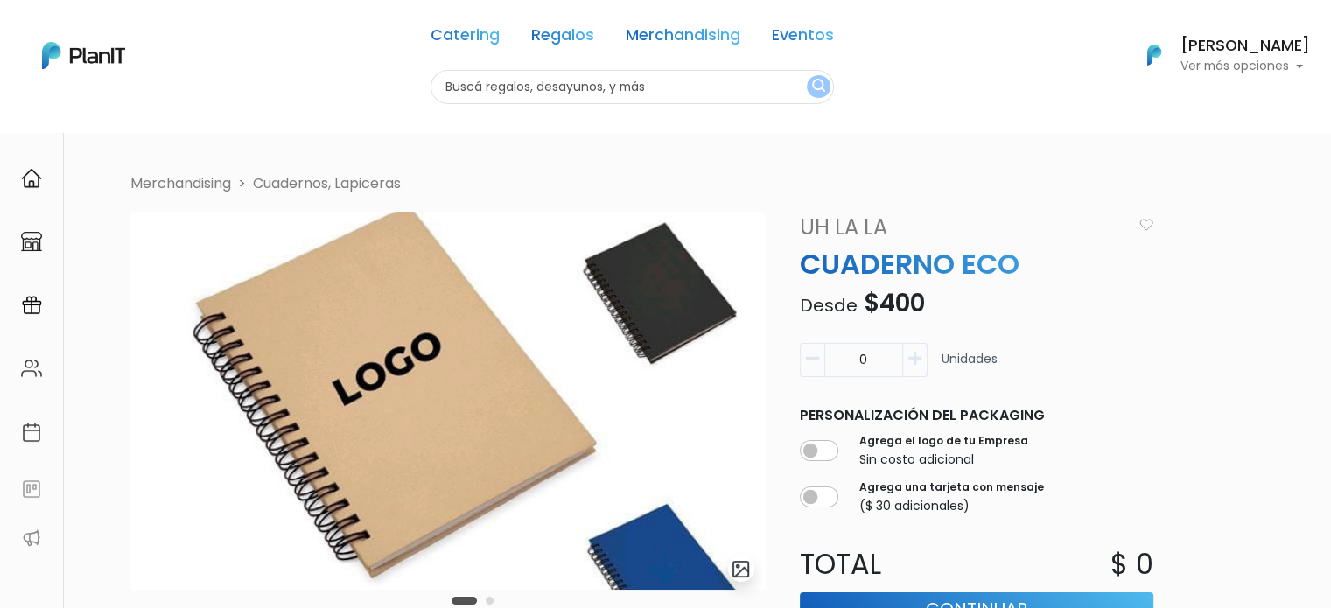
scroll to position [88, 0]
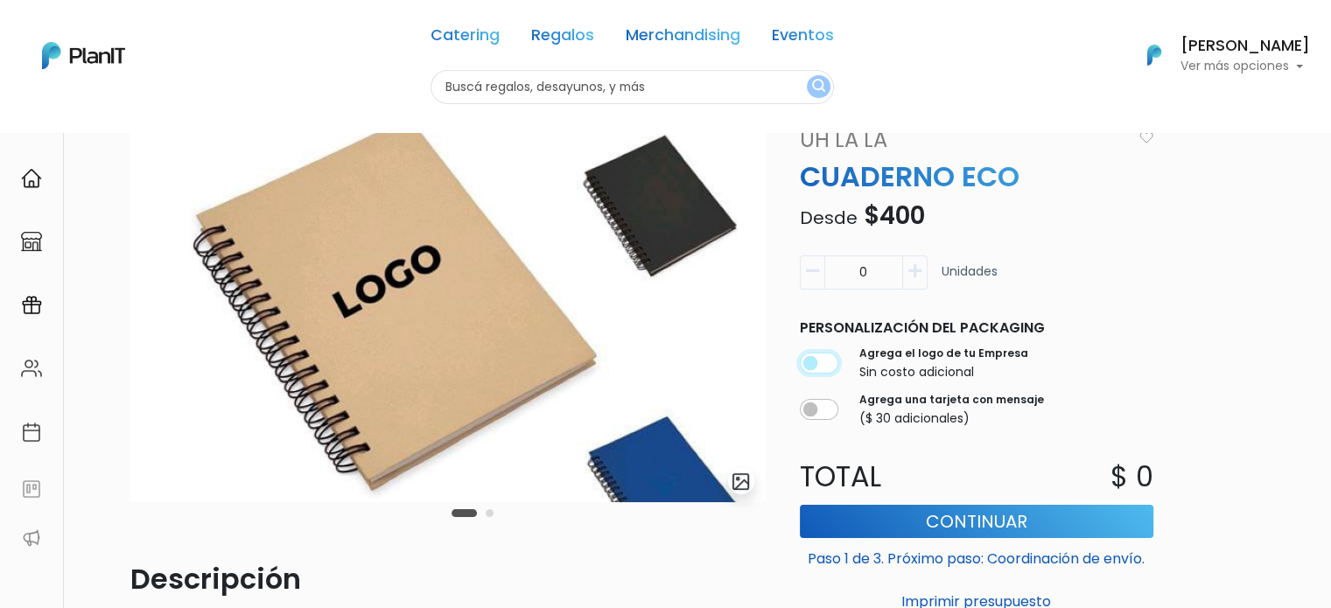
click at [804, 356] on input "checkbox" at bounding box center [819, 363] width 39 height 21
checkbox input "true"
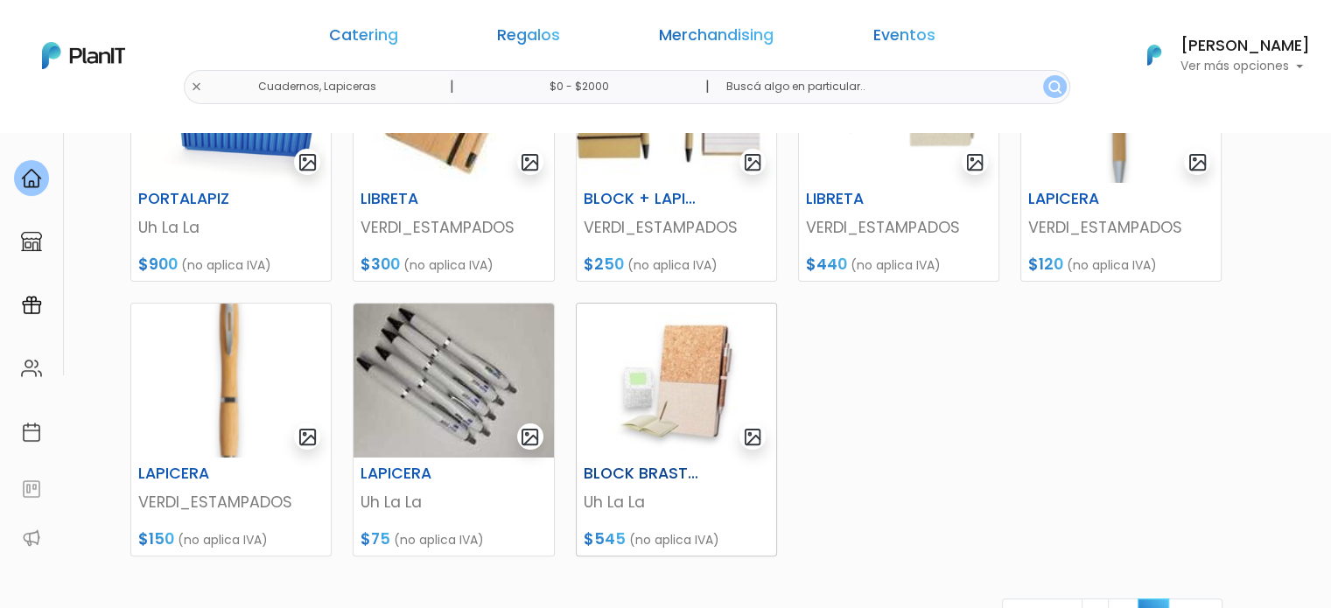
scroll to position [263, 0]
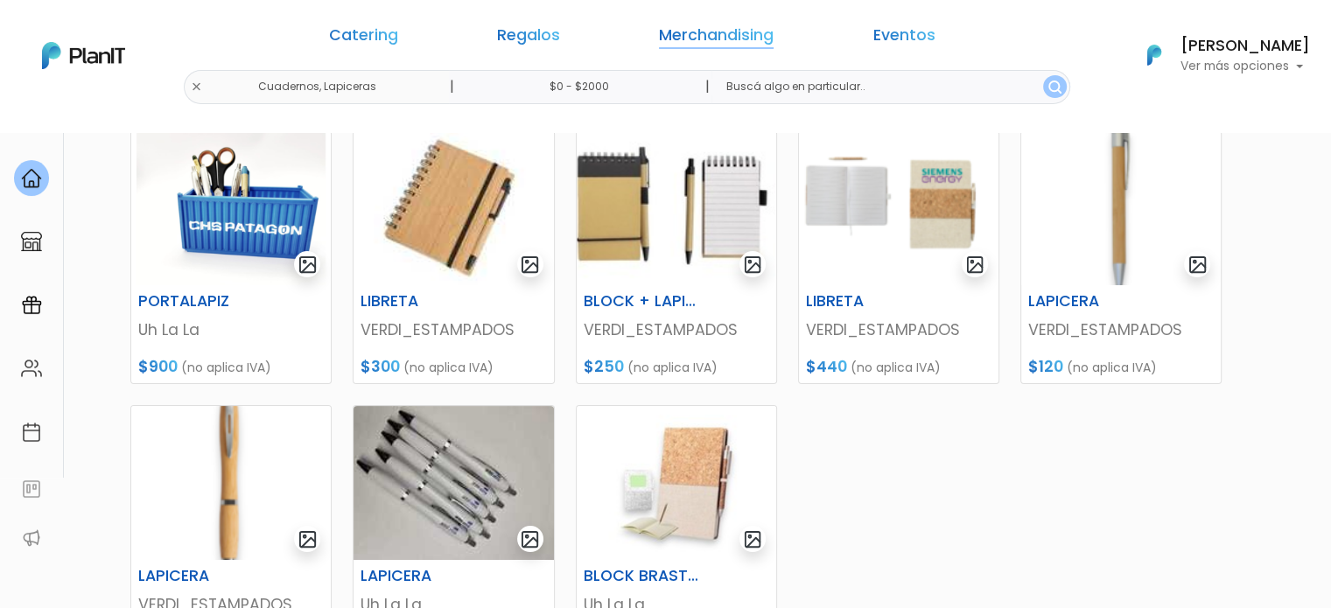
click at [715, 37] on link "Merchandising" at bounding box center [716, 38] width 115 height 21
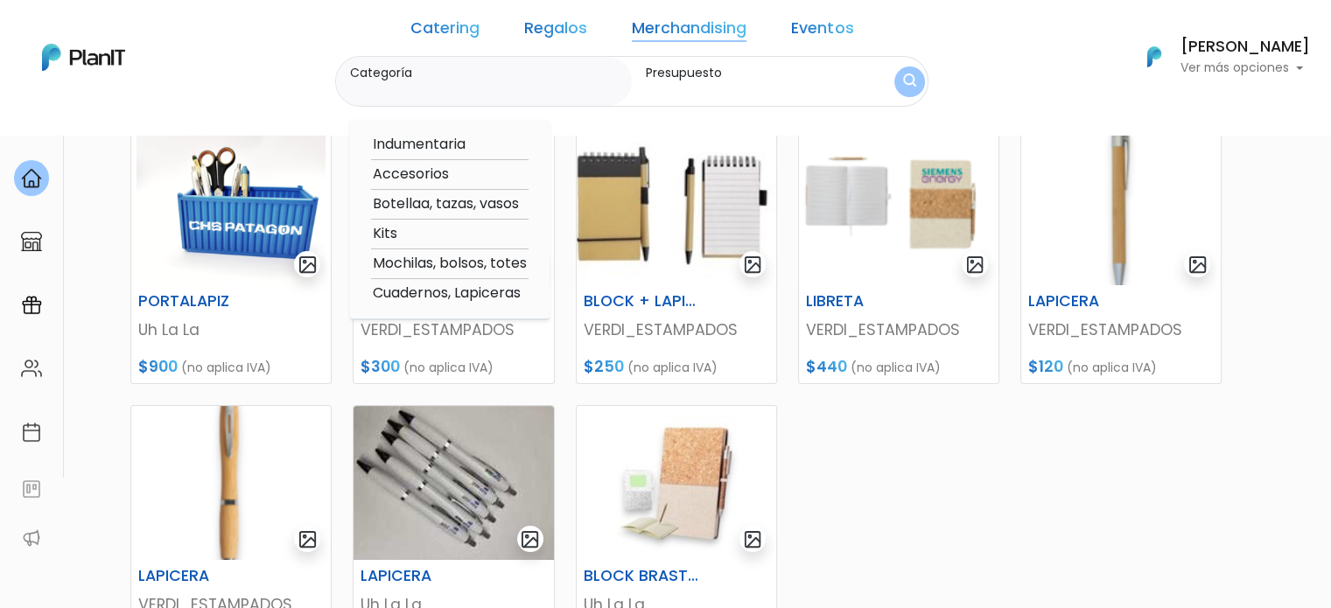
click at [449, 263] on option "Mochilas, bolsos, totes" at bounding box center [450, 264] width 158 height 22
type input "Mochilas, bolsos, totes"
type input "$0 - $2000"
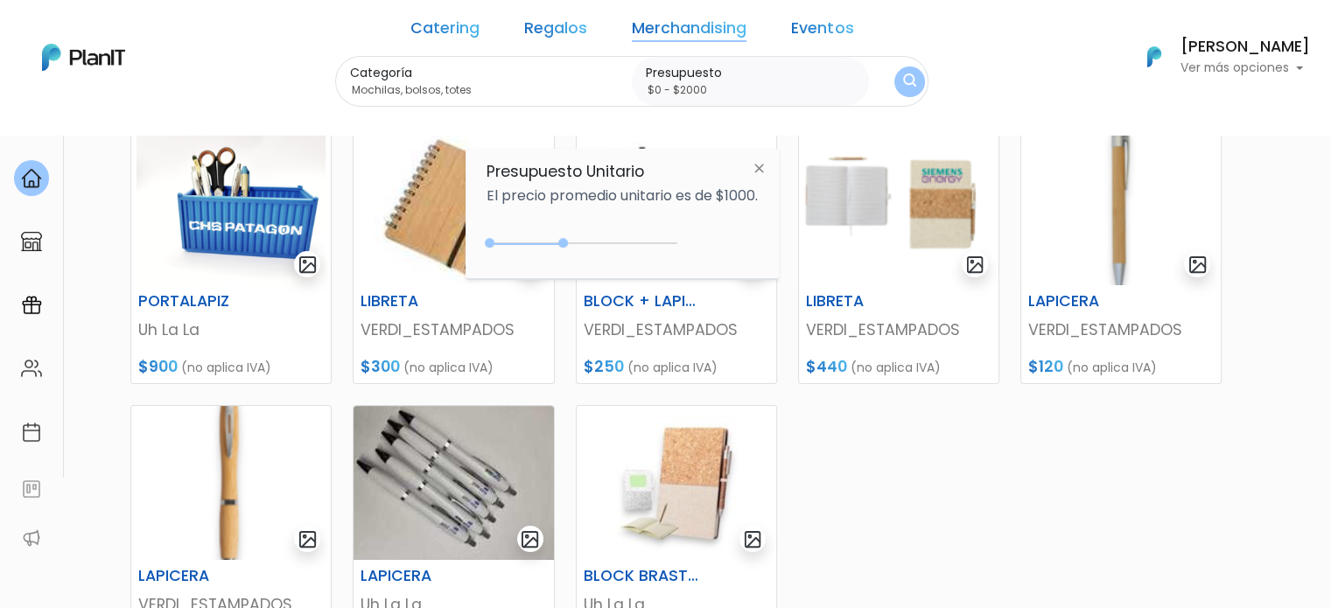
click at [869, 440] on div "PORTALAPIZ Uh La La $900 (no aplica IVA) LIBRETA VERDI_ESTAMPADOS $300 (no apli…" at bounding box center [676, 478] width 1113 height 738
click at [653, 31] on link "Merchandising" at bounding box center [689, 31] width 115 height 21
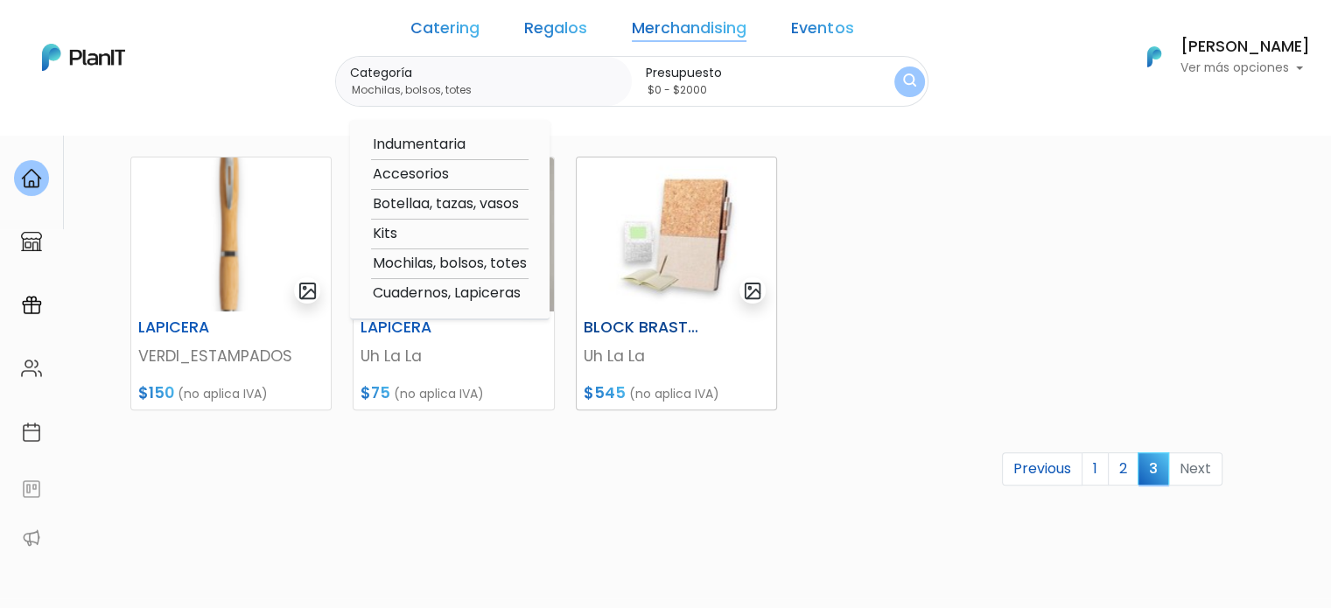
scroll to position [525, 0]
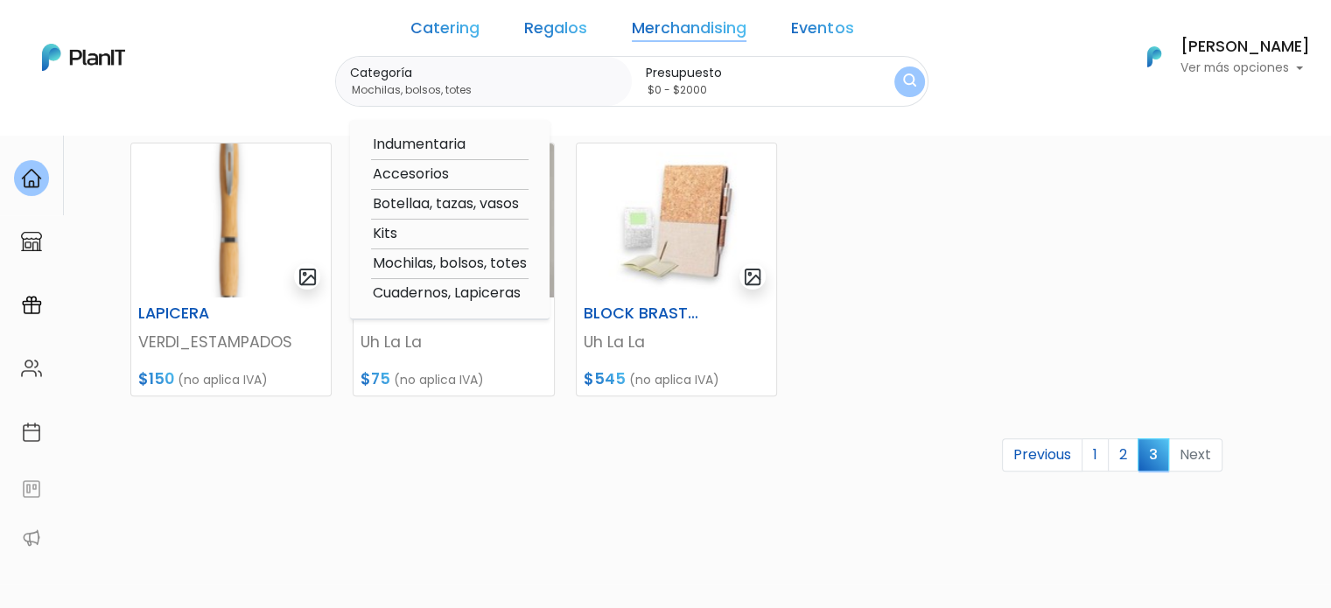
click at [895, 81] on button "submit" at bounding box center [910, 82] width 31 height 31
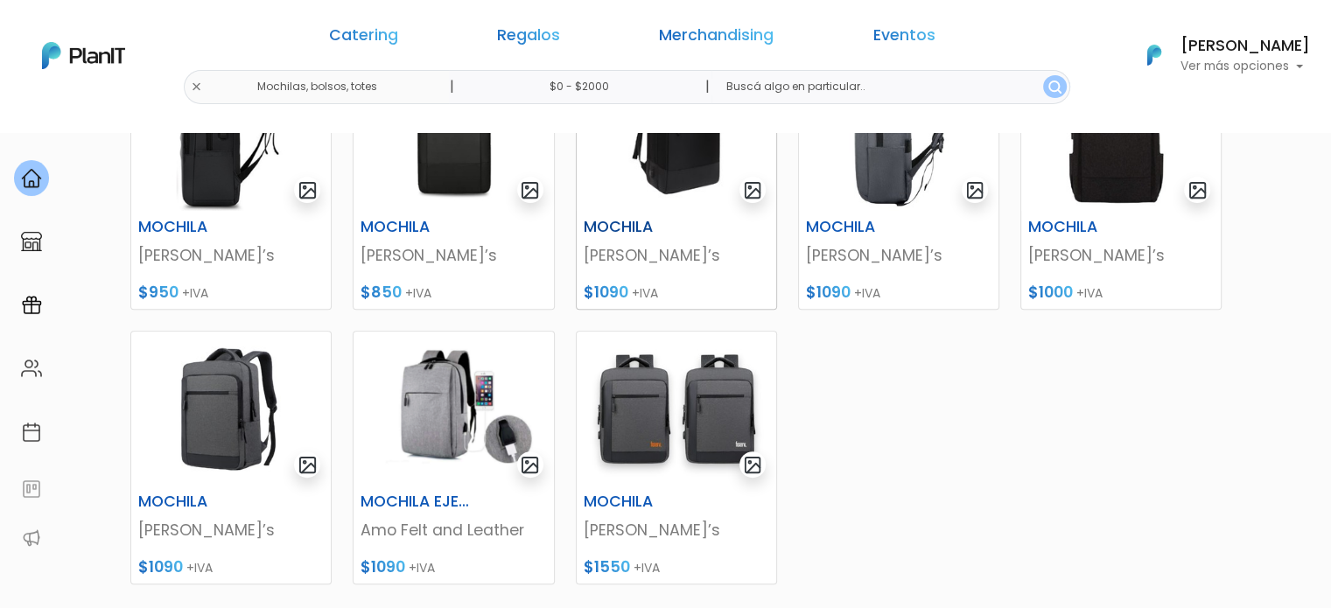
scroll to position [787, 0]
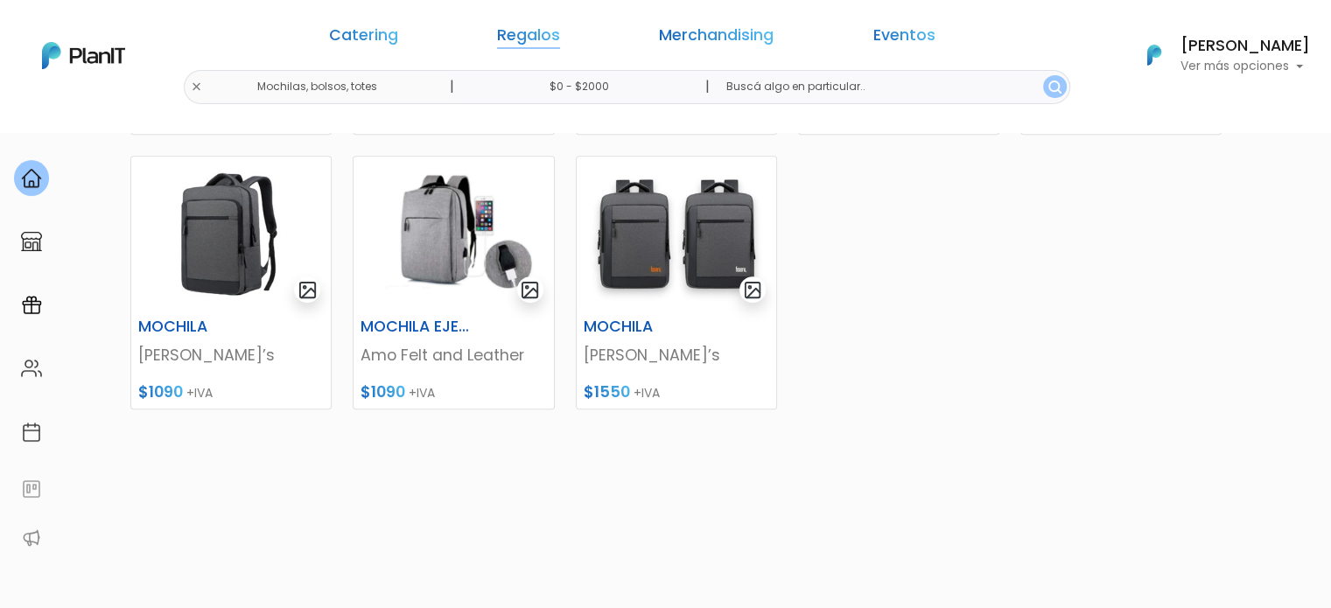
click at [560, 28] on link "Regalos" at bounding box center [528, 38] width 63 height 21
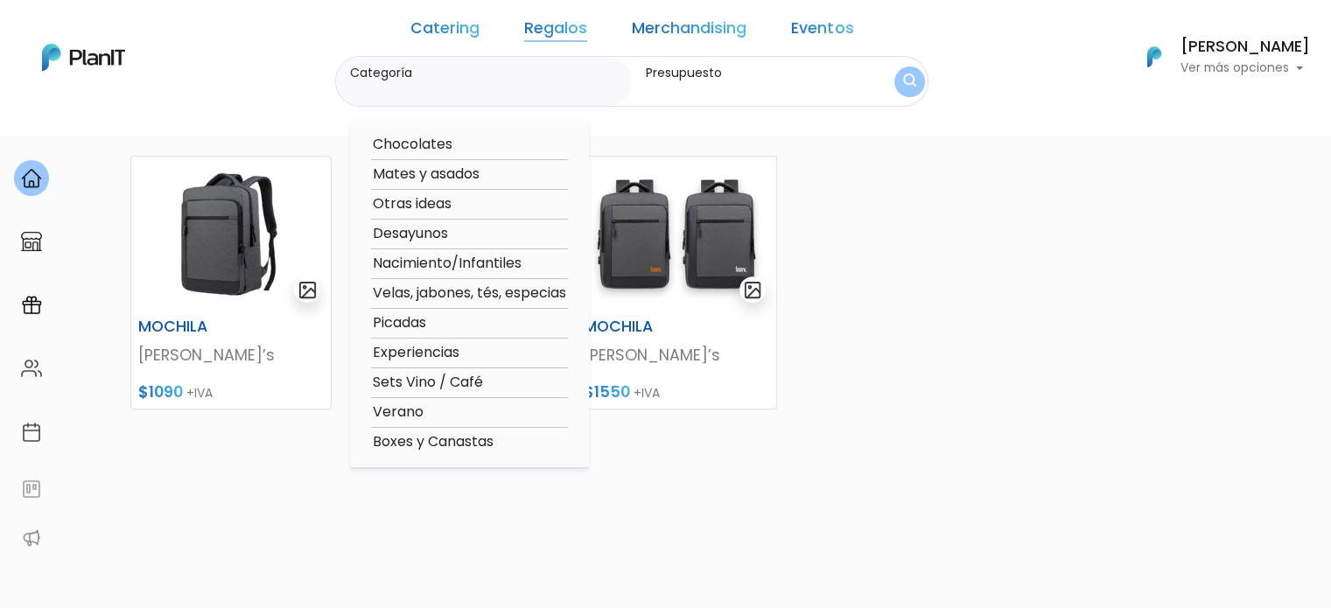
click at [679, 32] on link "Merchandising" at bounding box center [689, 31] width 115 height 21
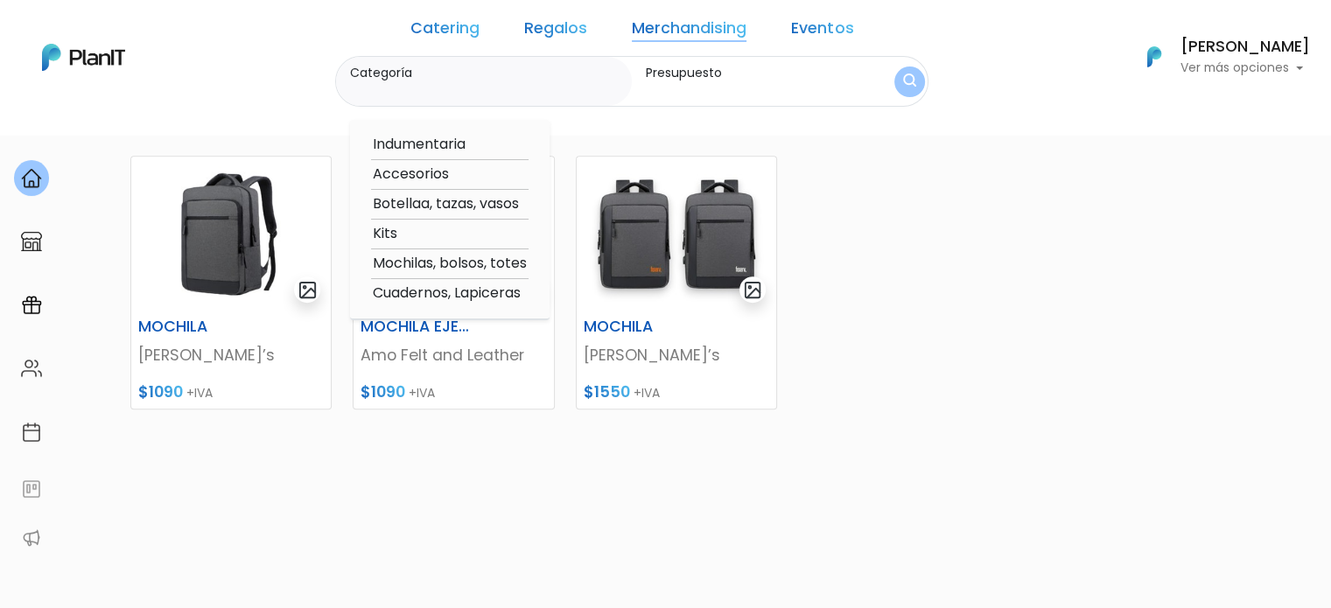
click at [439, 172] on option "Accesorios" at bounding box center [450, 175] width 158 height 22
type input "Accesorios"
type input "$0 - $2000"
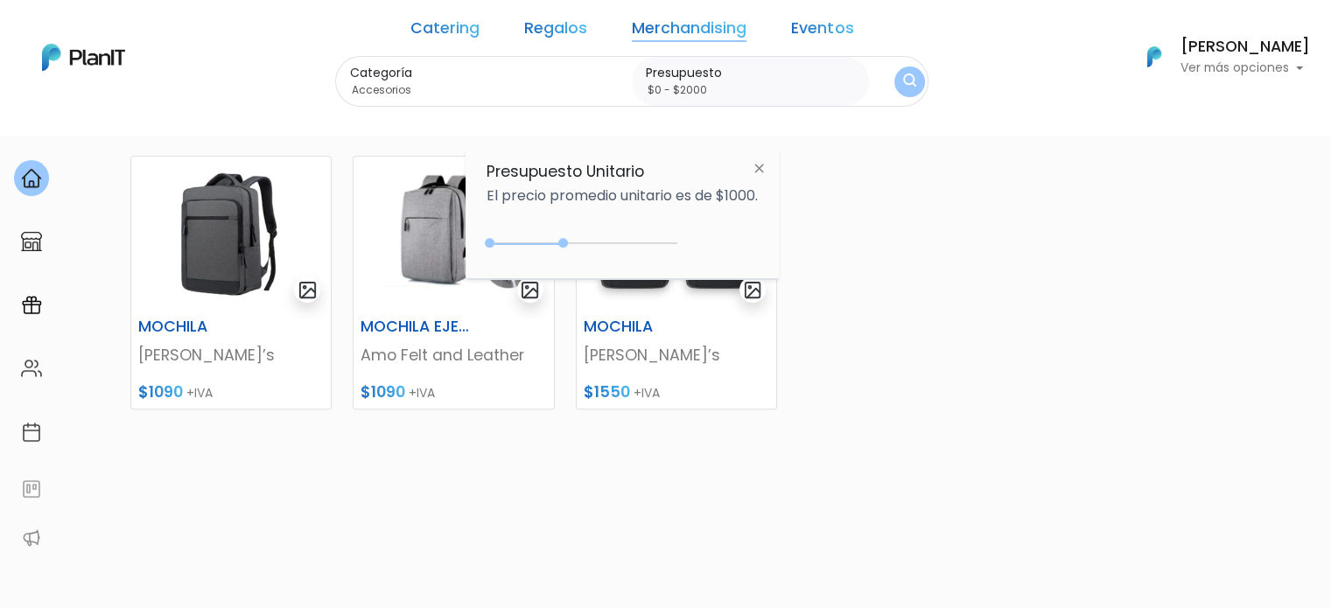
click at [903, 80] on img "submit" at bounding box center [909, 82] width 13 height 17
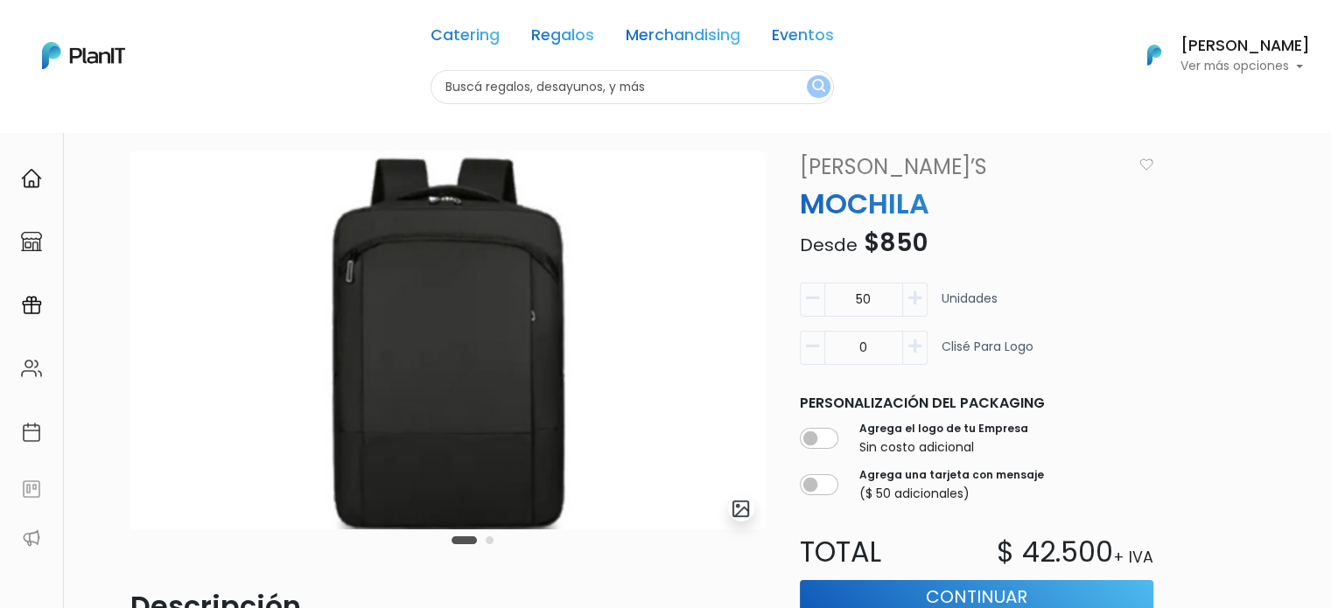
scroll to position [88, 0]
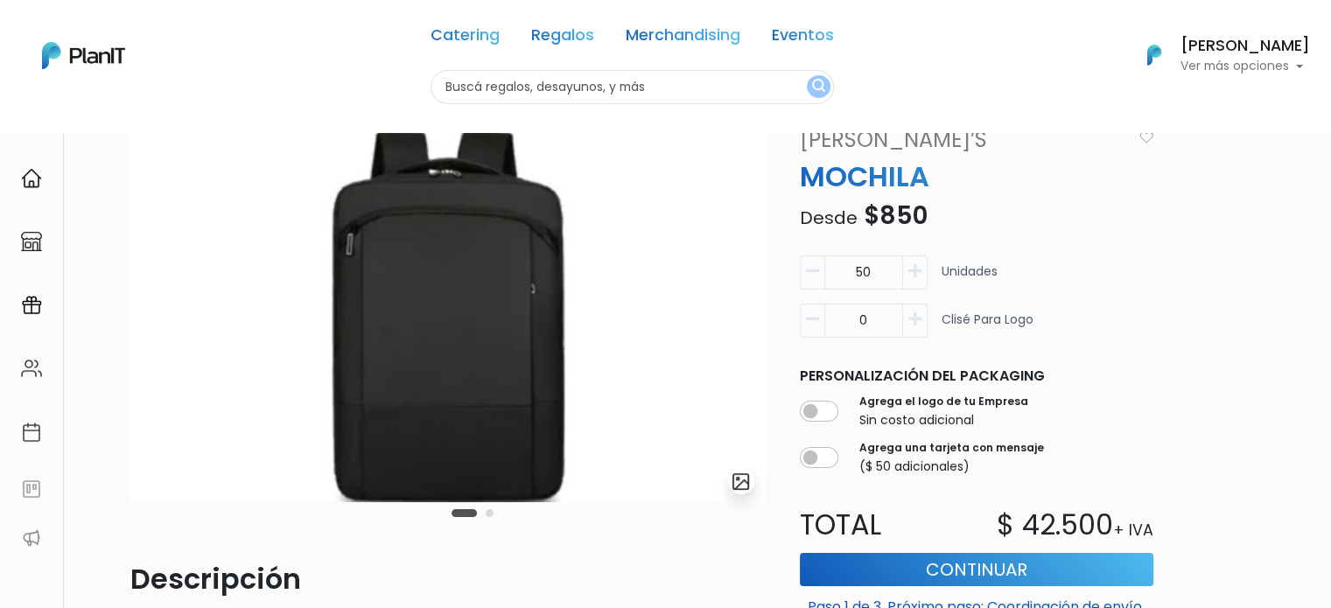
click at [529, 321] on img at bounding box center [447, 313] width 635 height 378
click at [910, 319] on icon "button" at bounding box center [915, 320] width 13 height 16
click at [823, 318] on button "button" at bounding box center [812, 321] width 25 height 34
type input "0"
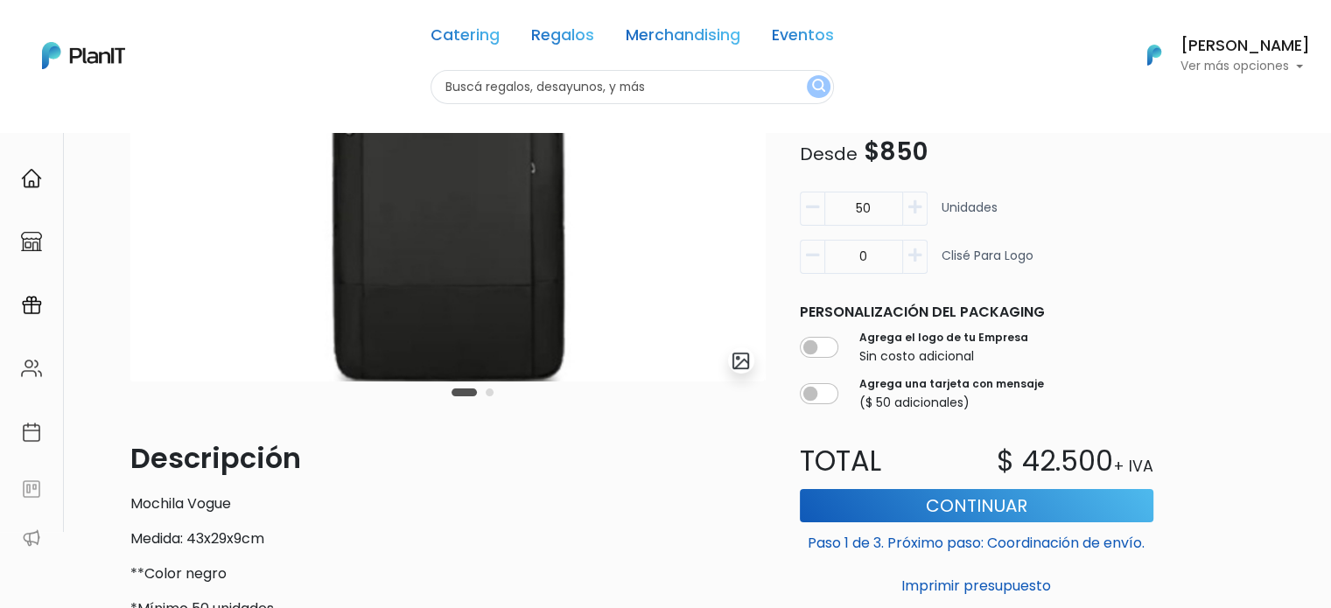
scroll to position [205, 0]
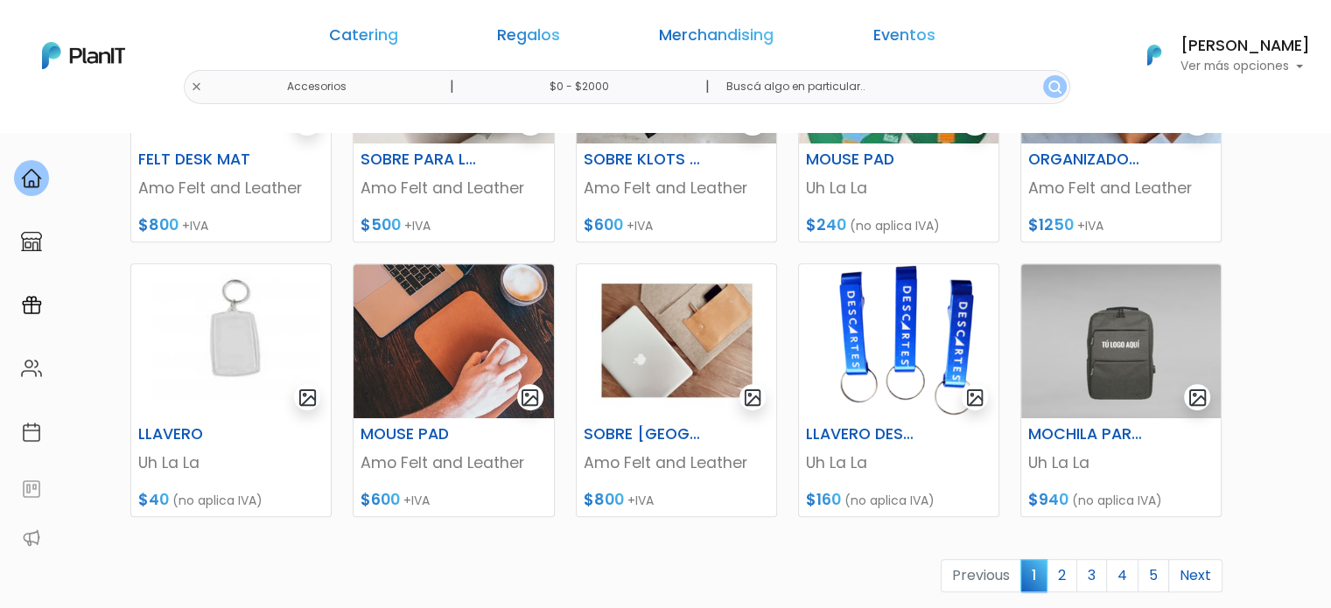
scroll to position [700, 0]
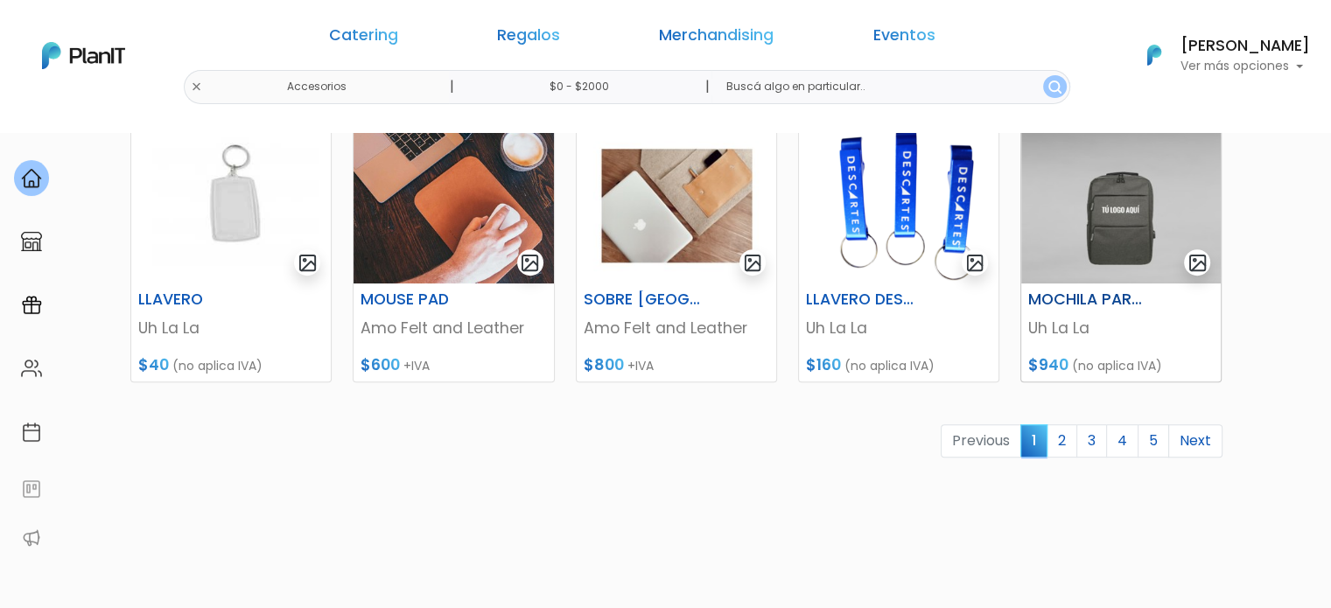
scroll to position [788, 0]
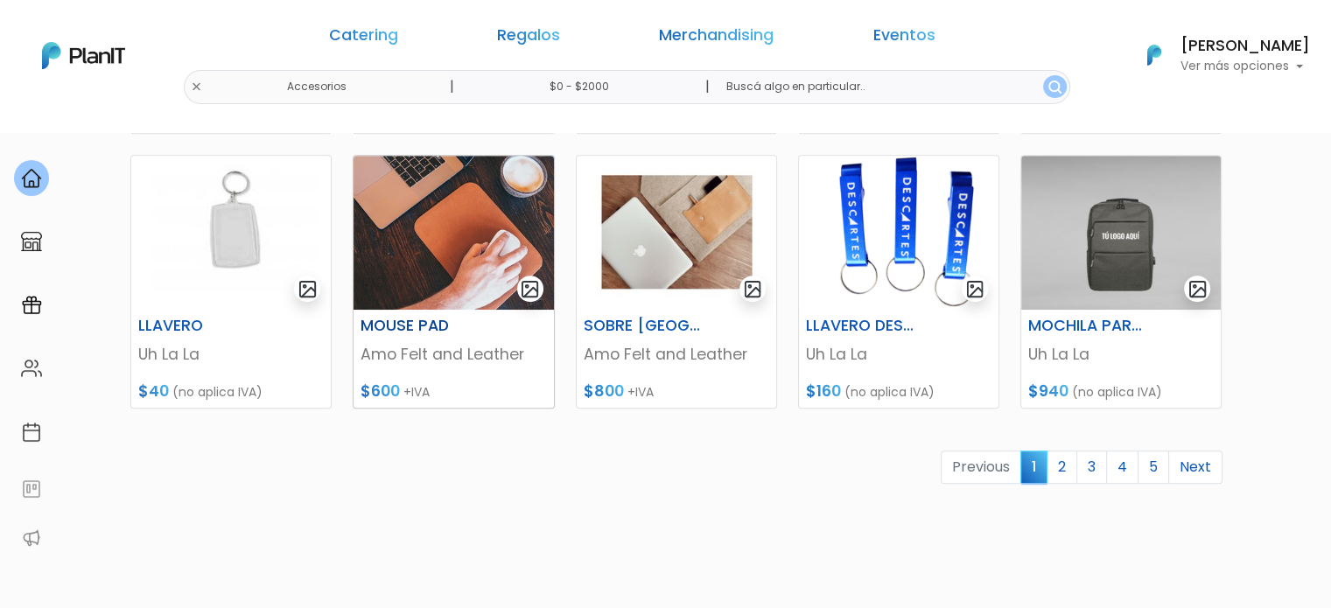
click at [438, 279] on img at bounding box center [454, 233] width 200 height 154
click at [1064, 461] on link "2" at bounding box center [1062, 467] width 31 height 33
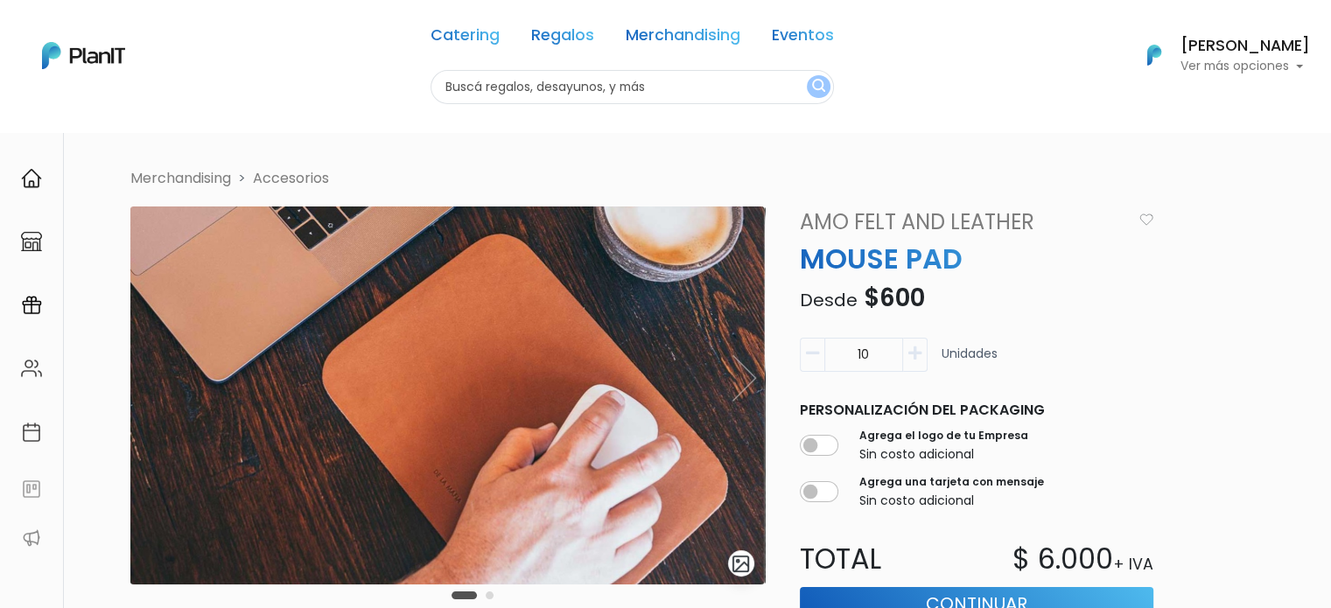
scroll to position [88, 0]
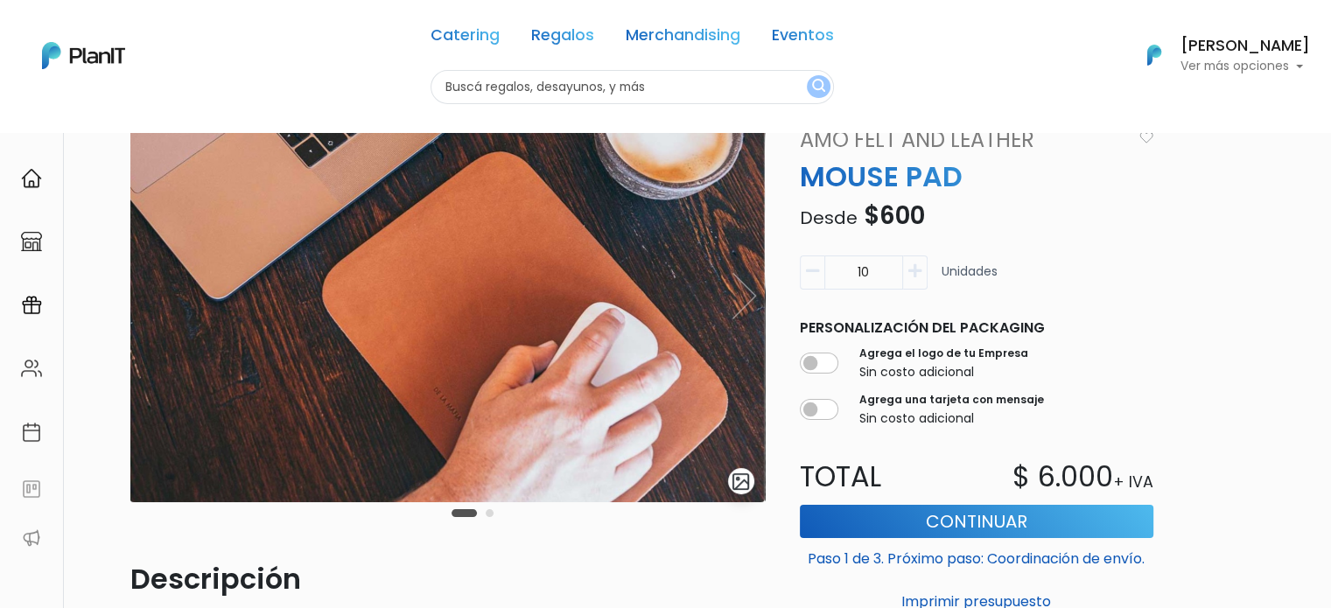
click at [728, 301] on img at bounding box center [447, 313] width 635 height 378
click at [748, 297] on img at bounding box center [447, 313] width 635 height 378
click at [747, 298] on img at bounding box center [447, 313] width 635 height 378
click at [487, 514] on button "Carousel Page 2" at bounding box center [490, 513] width 8 height 8
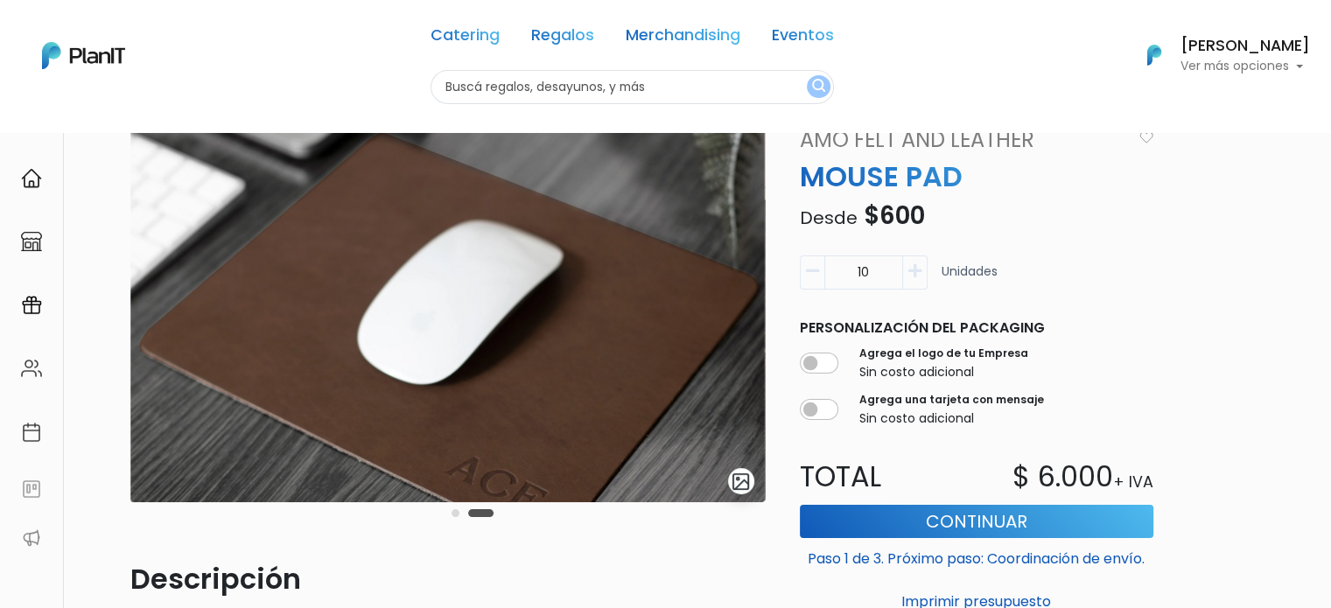
scroll to position [438, 0]
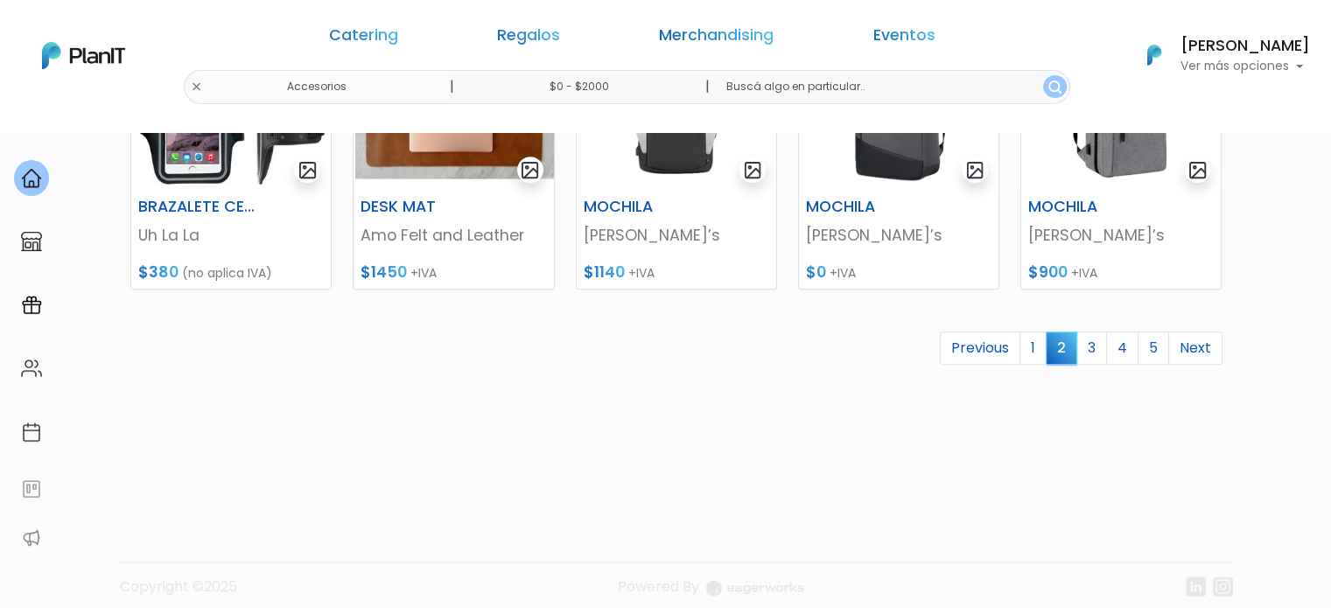
scroll to position [922, 0]
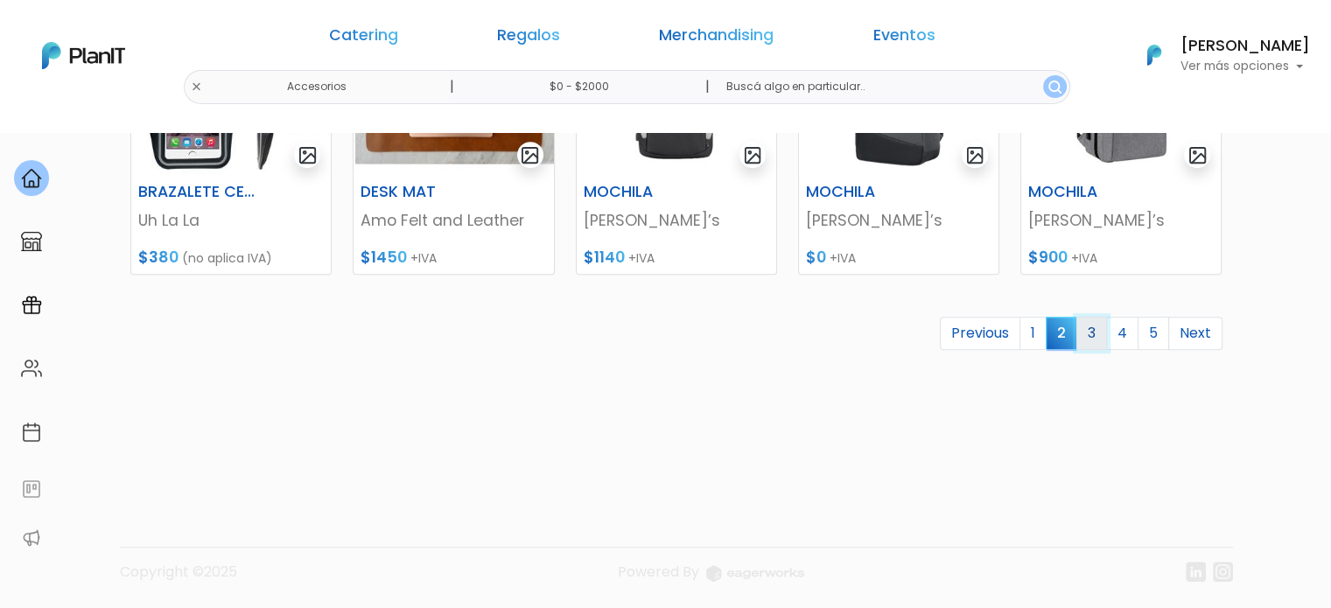
click at [1096, 335] on link "3" at bounding box center [1092, 333] width 31 height 33
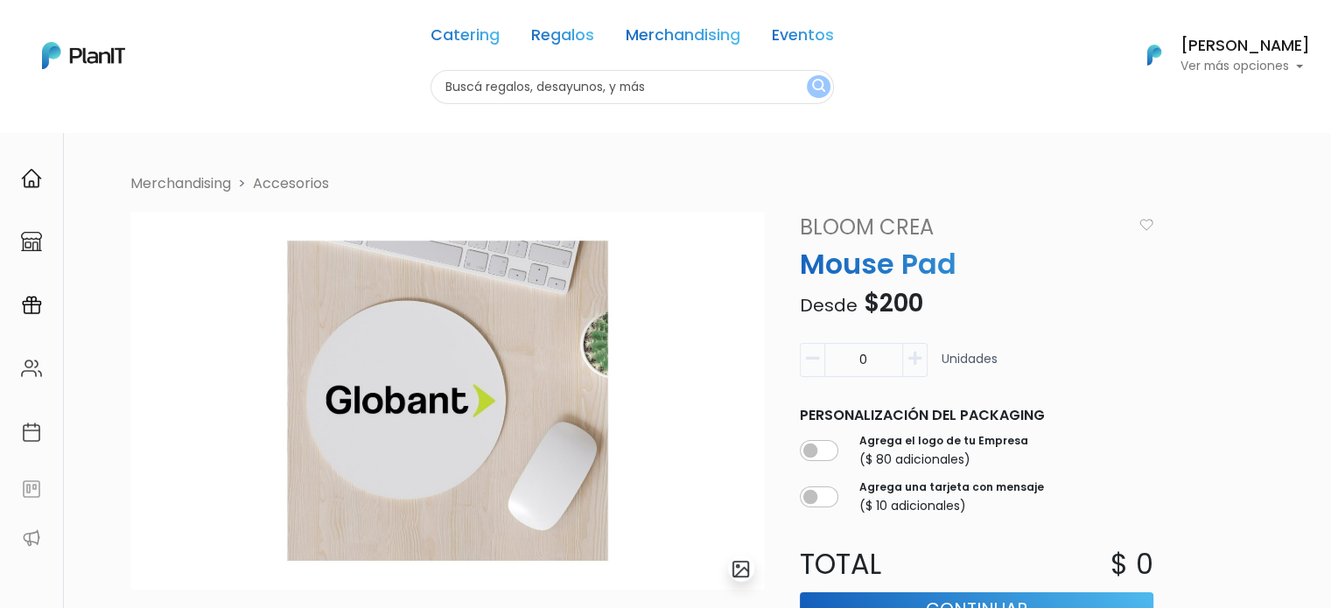
click at [885, 348] on input "0" at bounding box center [864, 360] width 79 height 34
type input "50"
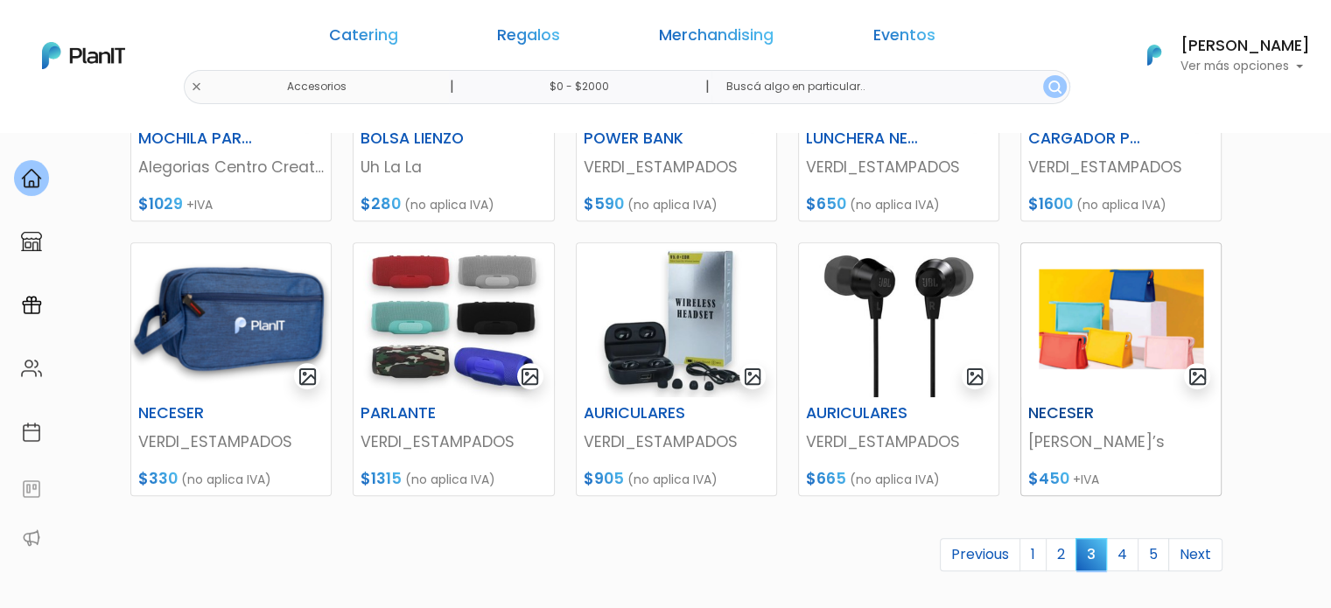
scroll to position [788, 0]
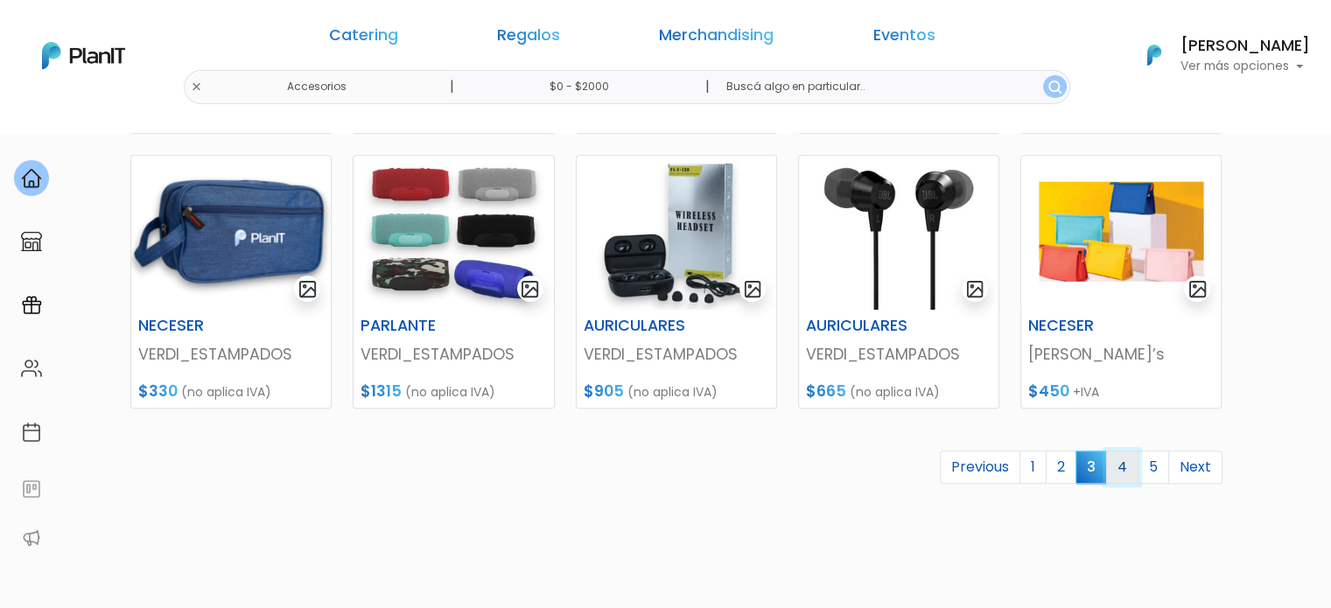
click at [1128, 460] on link "4" at bounding box center [1122, 467] width 32 height 33
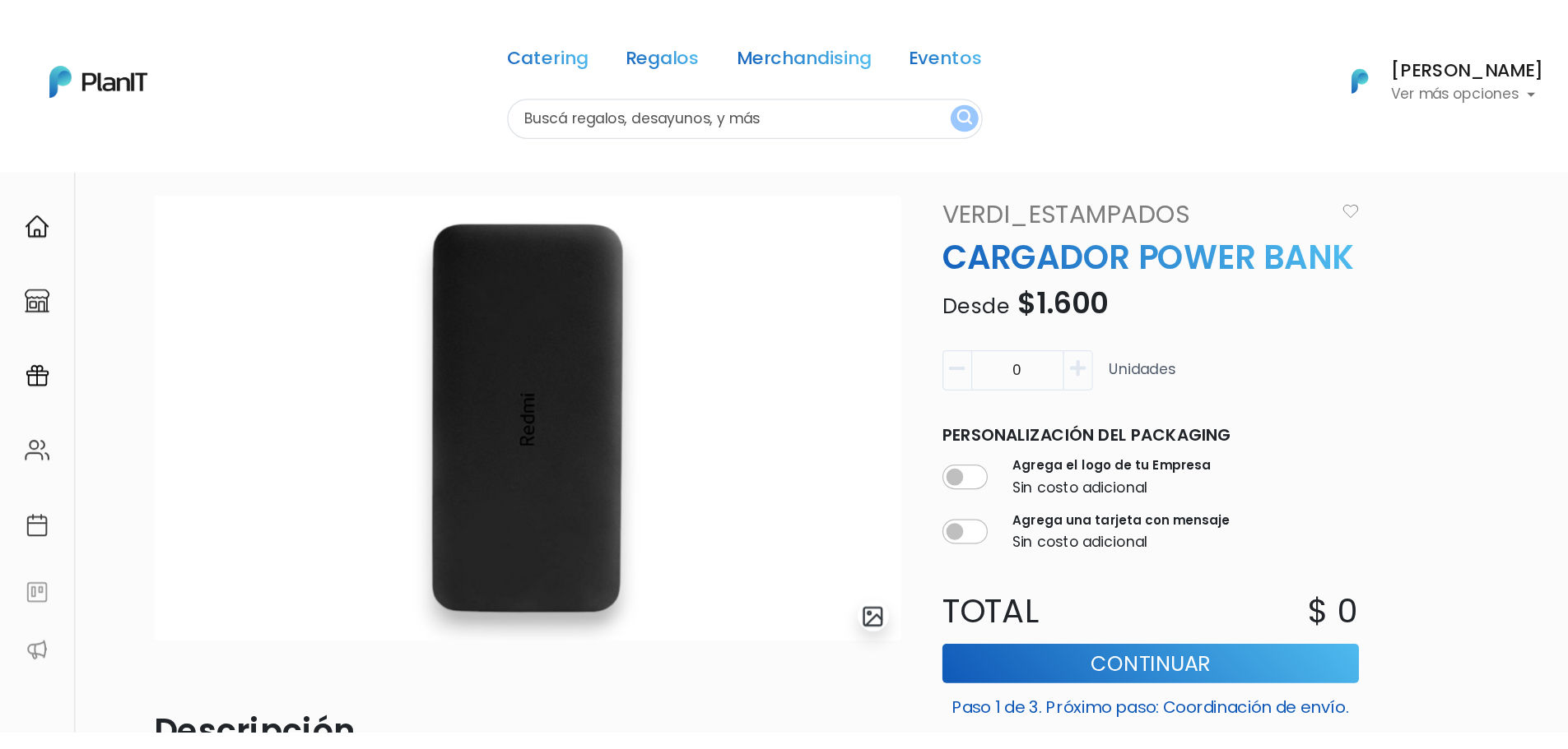
scroll to position [83, 0]
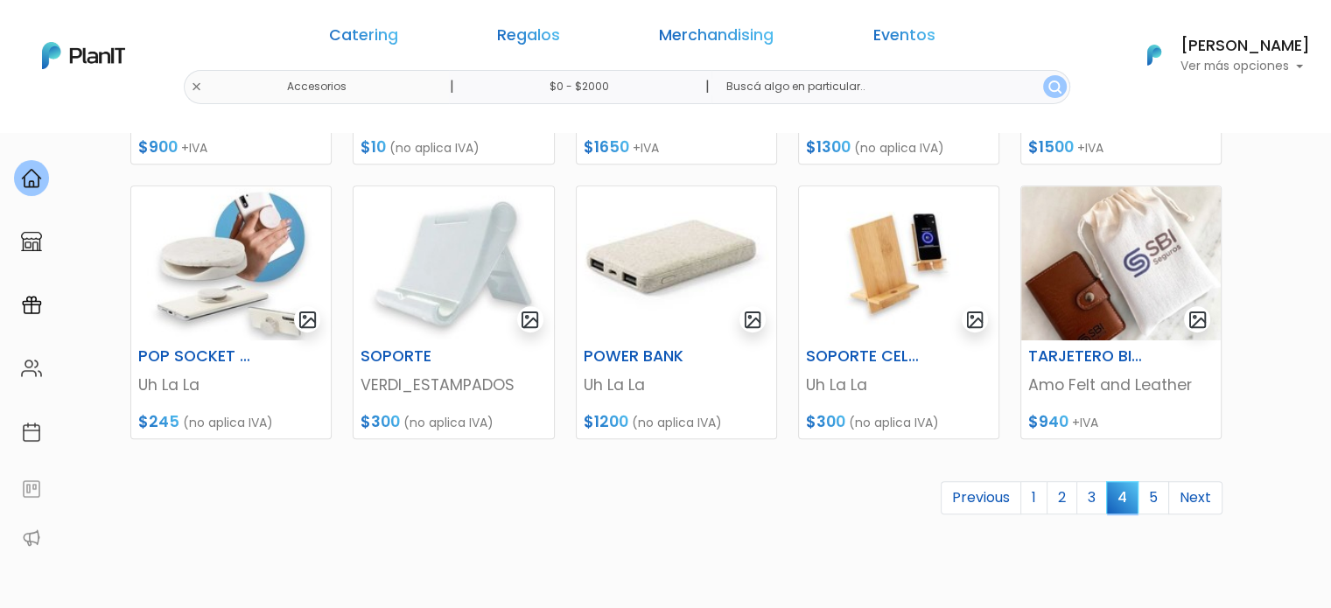
scroll to position [788, 0]
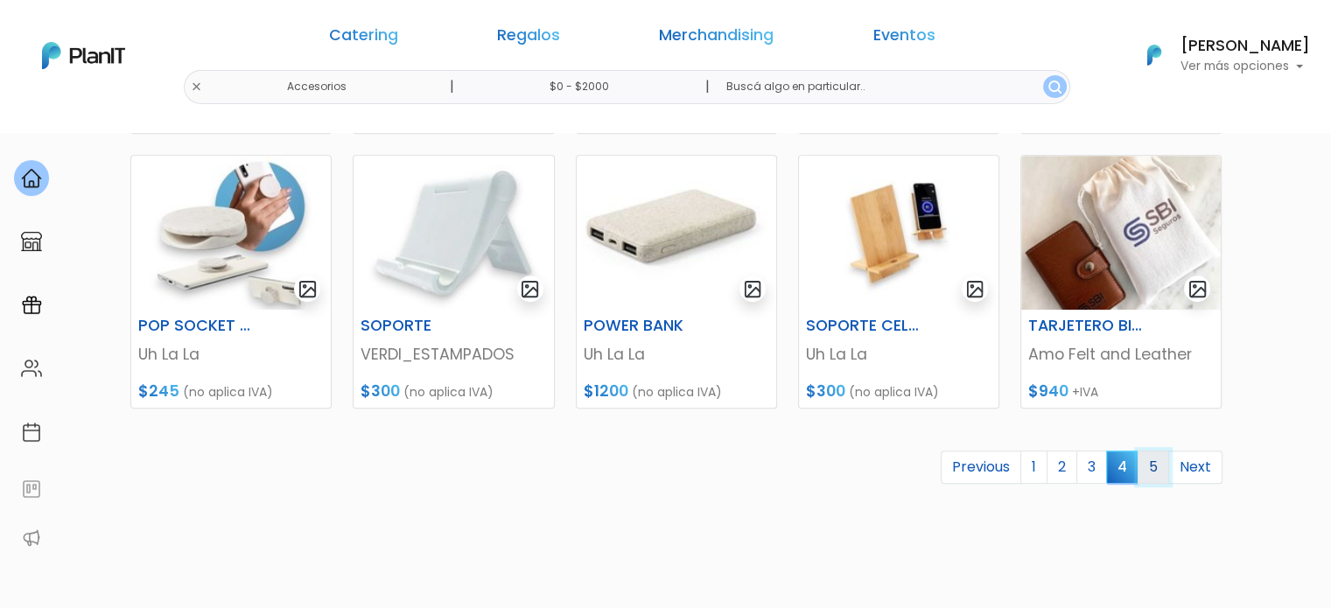
click at [1150, 460] on link "5" at bounding box center [1154, 467] width 32 height 33
